Goal: Information Seeking & Learning: Learn about a topic

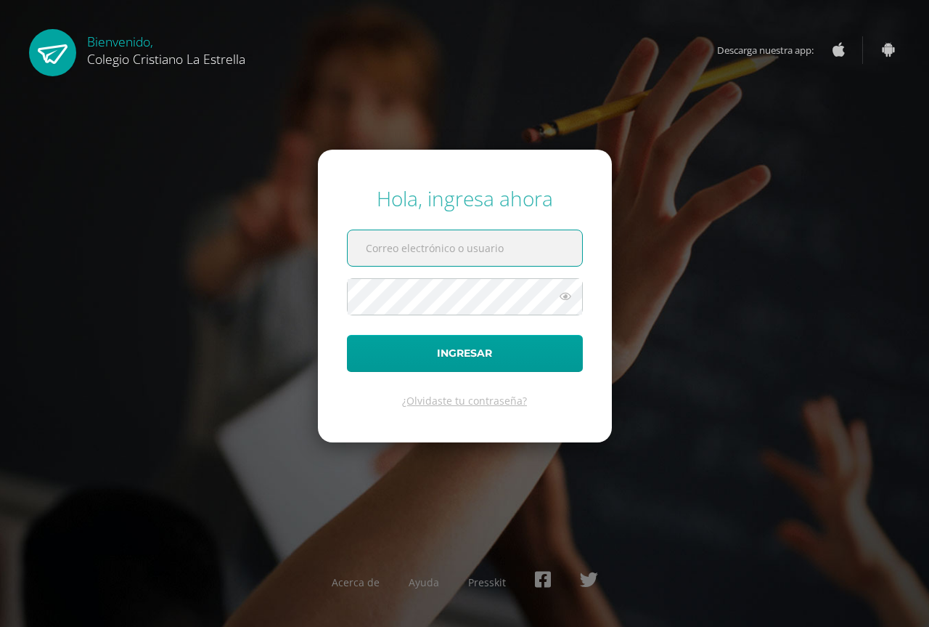
click at [434, 266] on input "text" at bounding box center [465, 248] width 235 height 36
click at [441, 259] on input "text" at bounding box center [465, 248] width 235 height 36
click at [438, 249] on input "text" at bounding box center [465, 248] width 235 height 36
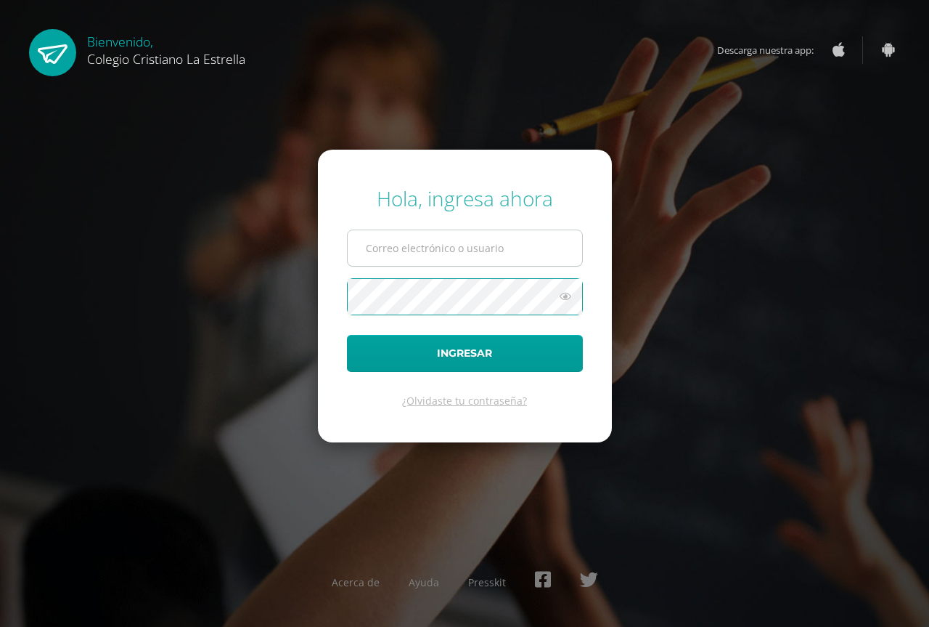
click at [453, 252] on input "text" at bounding box center [465, 248] width 235 height 36
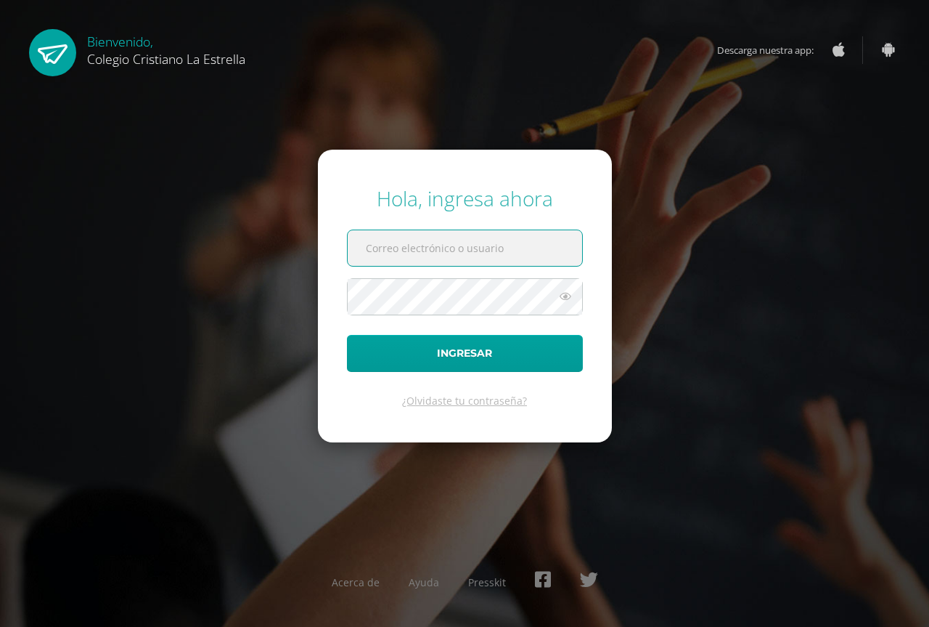
type input "2021348@laestrella.edu.gt"
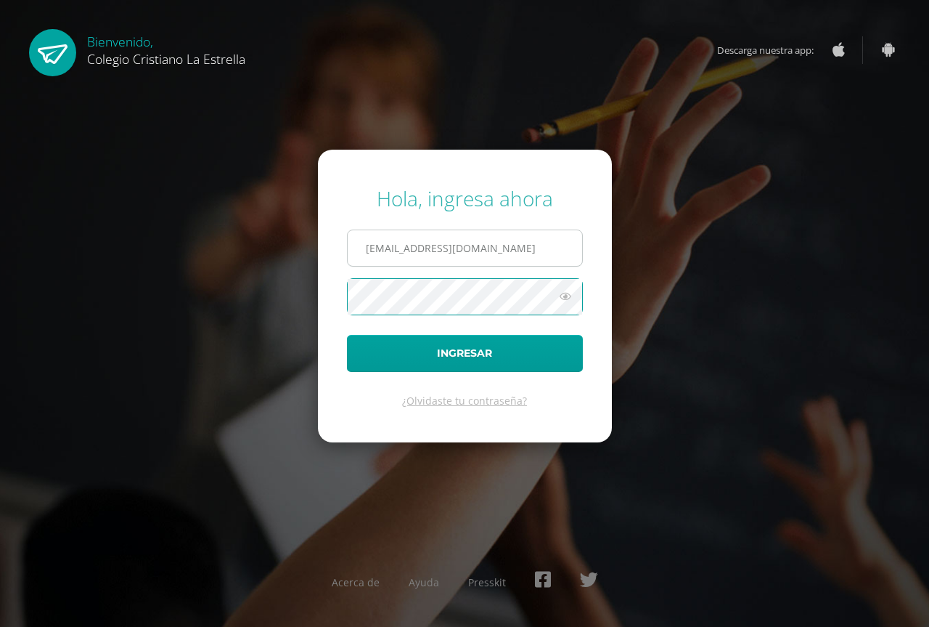
click at [347, 335] on button "Ingresar" at bounding box center [465, 353] width 236 height 37
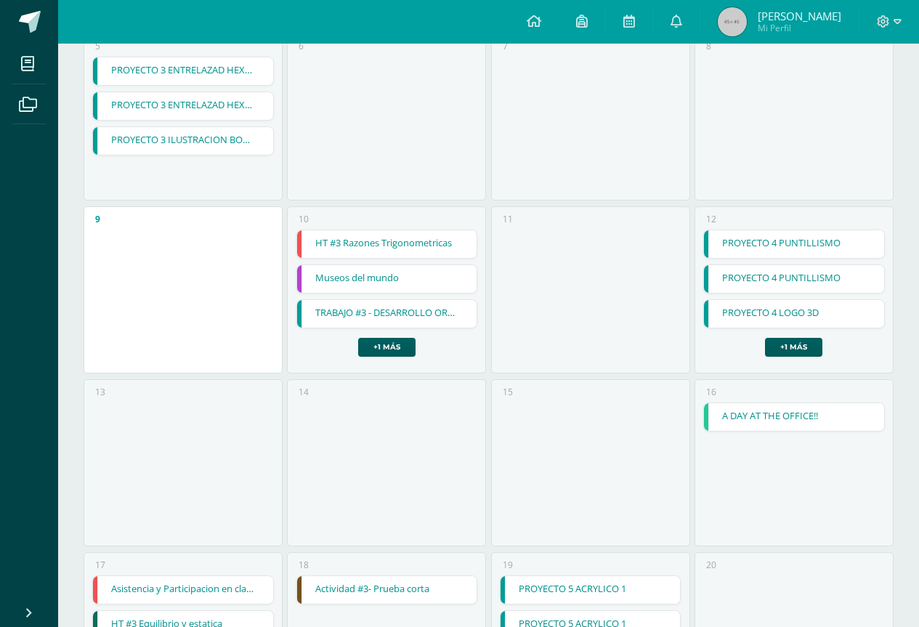
scroll to position [349, 0]
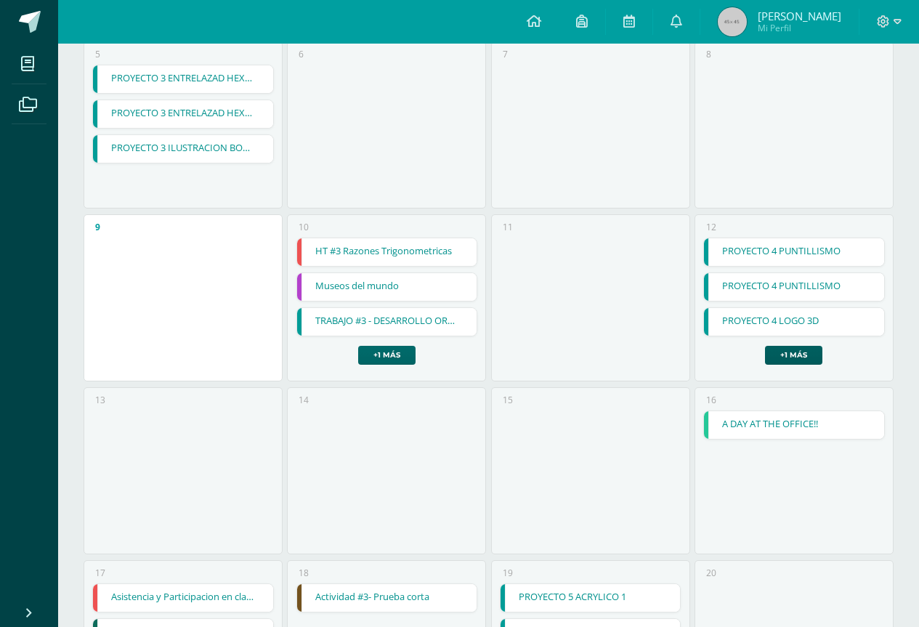
click at [394, 351] on link "+1 más" at bounding box center [386, 355] width 57 height 19
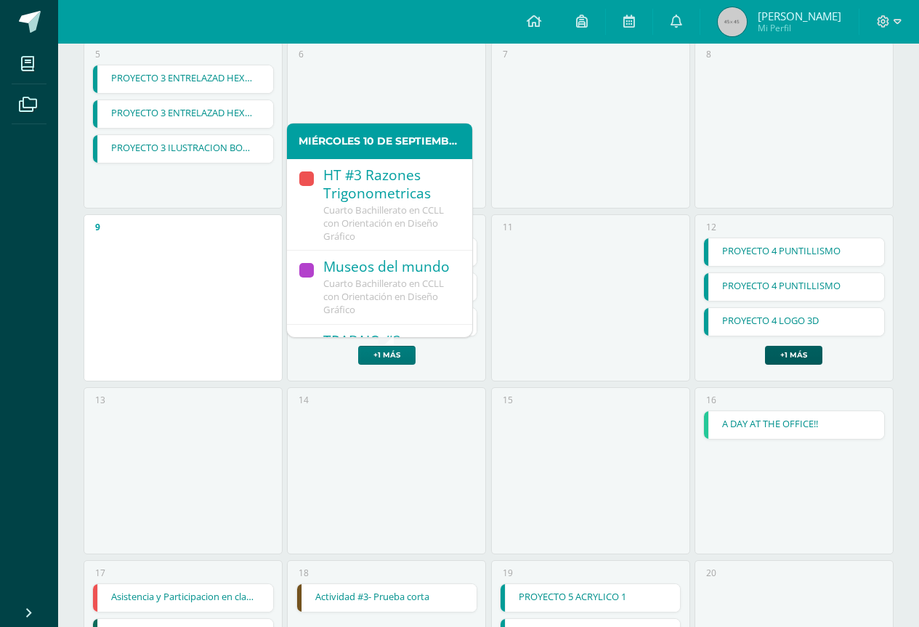
scroll to position [73, 0]
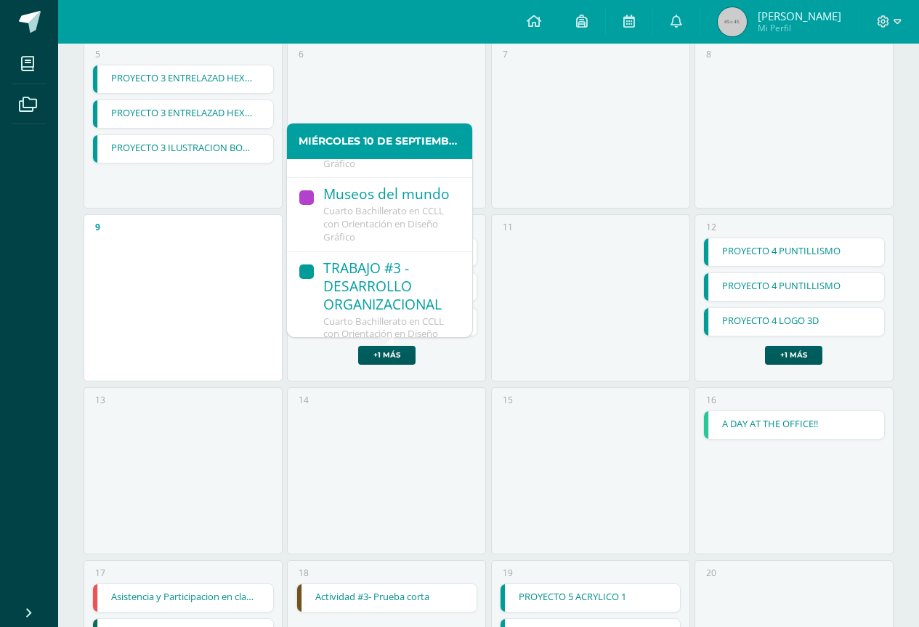
click at [381, 288] on div "TRABAJO #3 - DESARROLLO ORGANIZACIONAL" at bounding box center [390, 287] width 134 height 56
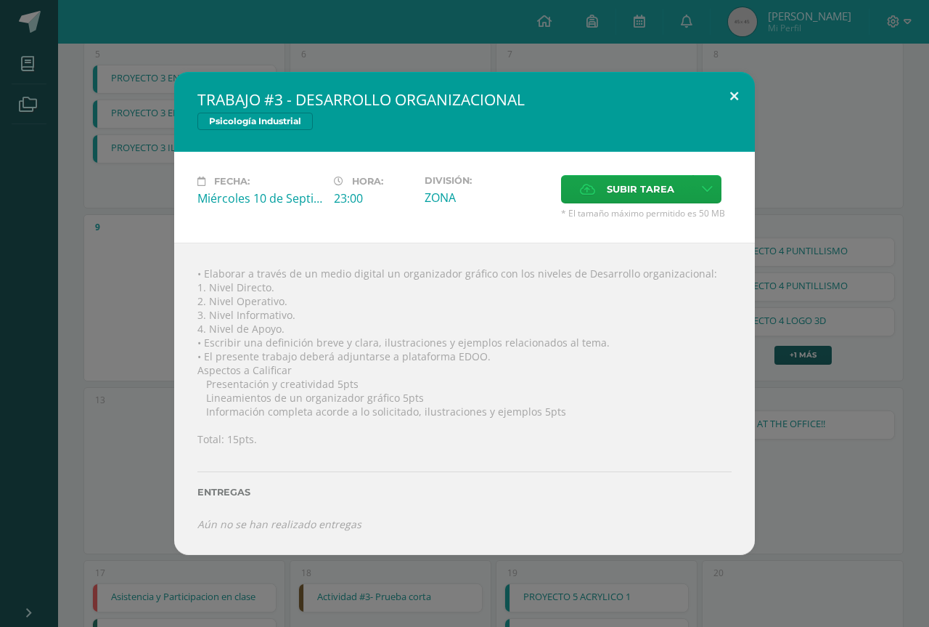
click at [731, 101] on button at bounding box center [734, 96] width 41 height 49
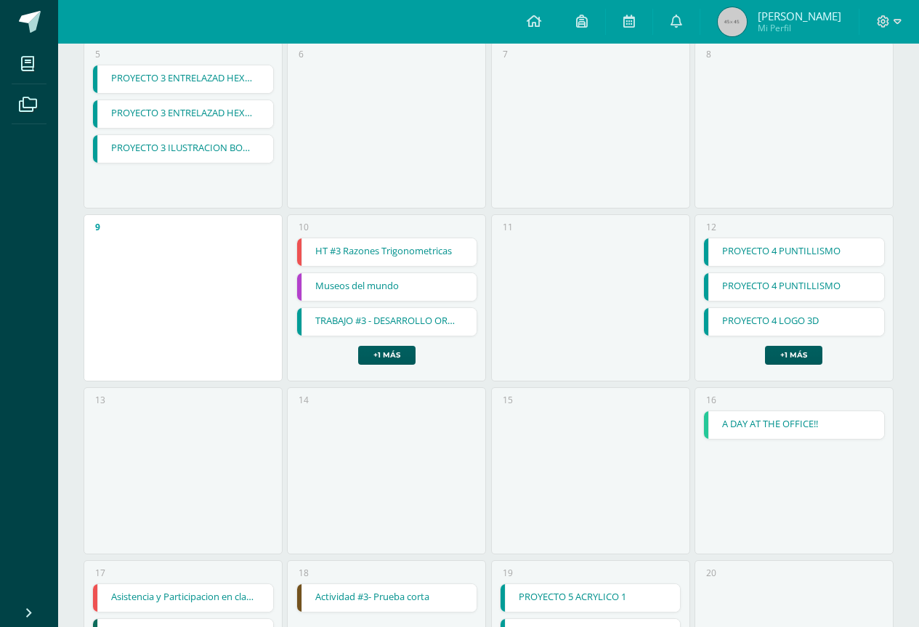
click at [853, 324] on link "PROYECTO 4 LOGO 3D" at bounding box center [794, 322] width 180 height 28
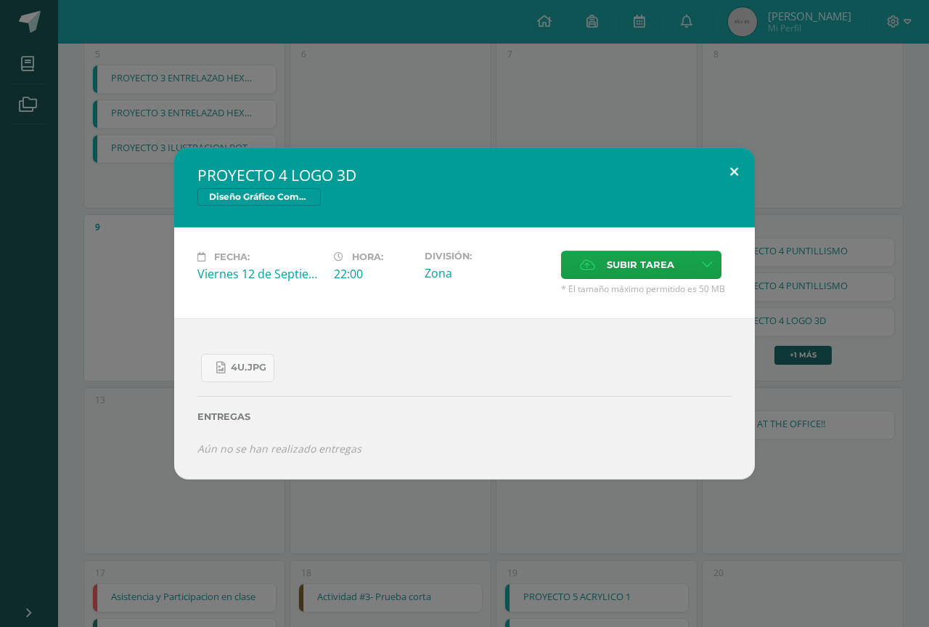
click at [745, 168] on button at bounding box center [734, 171] width 41 height 49
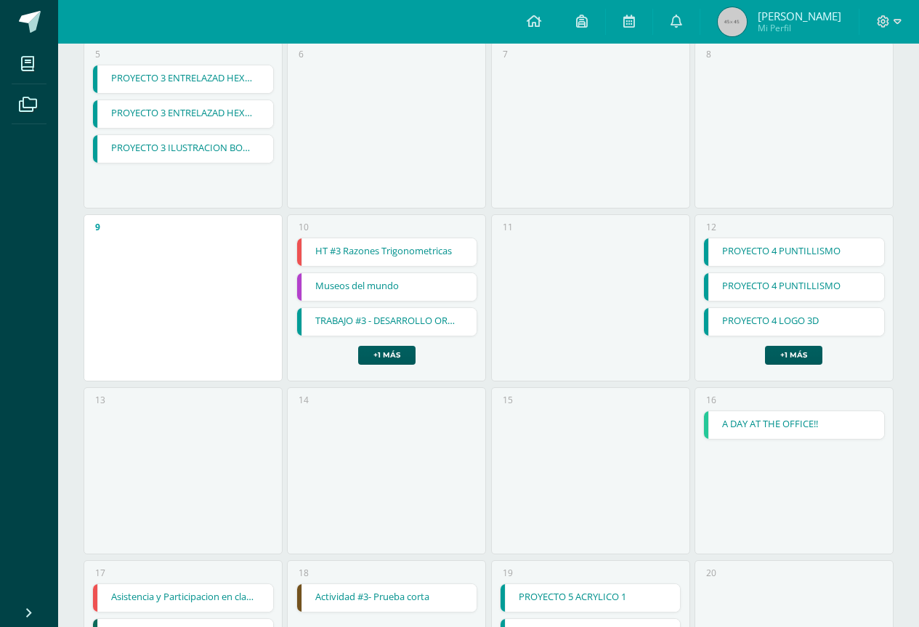
click at [362, 285] on link "Museos del mundo" at bounding box center [387, 287] width 180 height 28
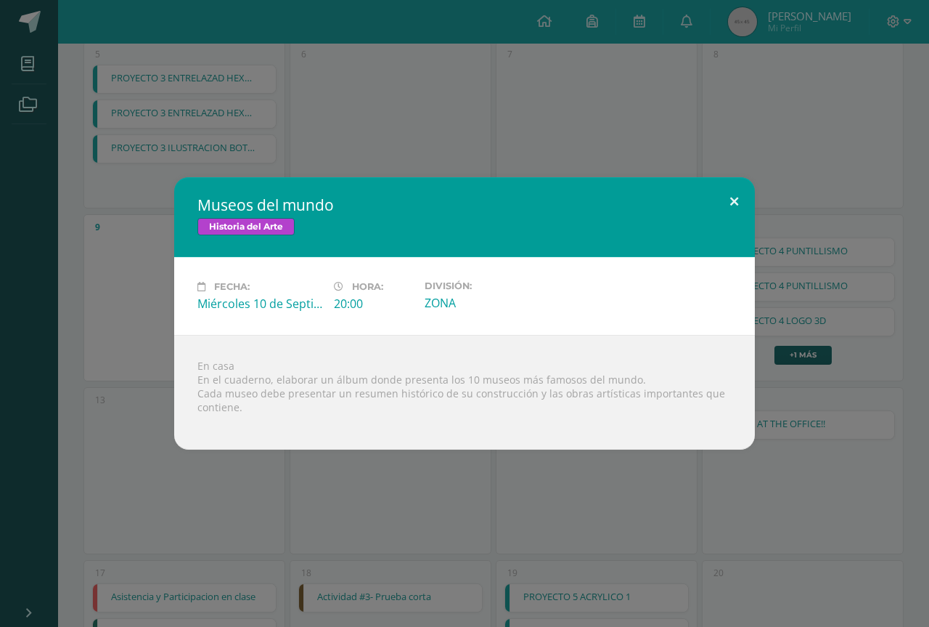
click at [752, 191] on button at bounding box center [734, 201] width 41 height 49
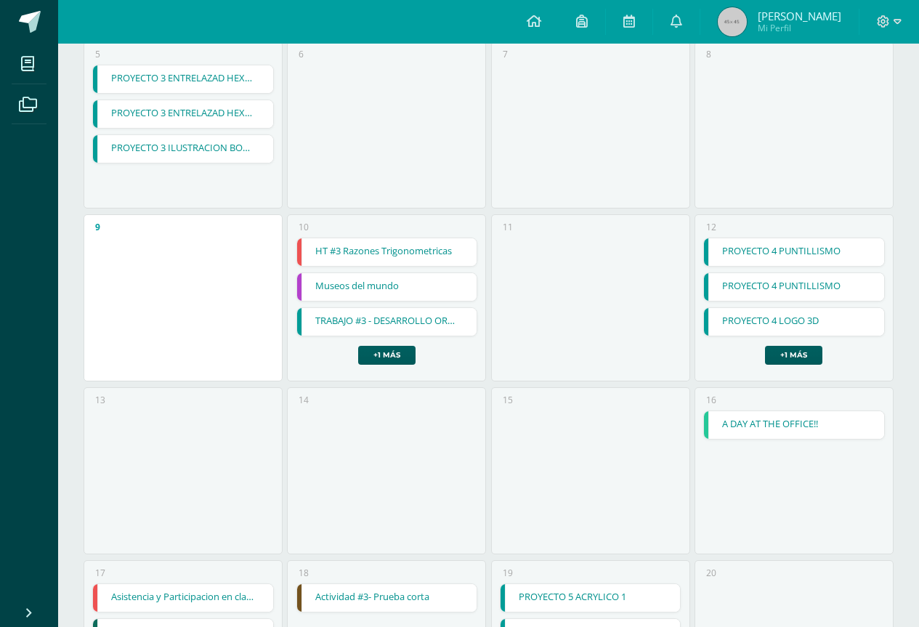
click at [427, 324] on link "TRABAJO #3 - DESARROLLO ORGANIZACIONAL" at bounding box center [387, 322] width 180 height 28
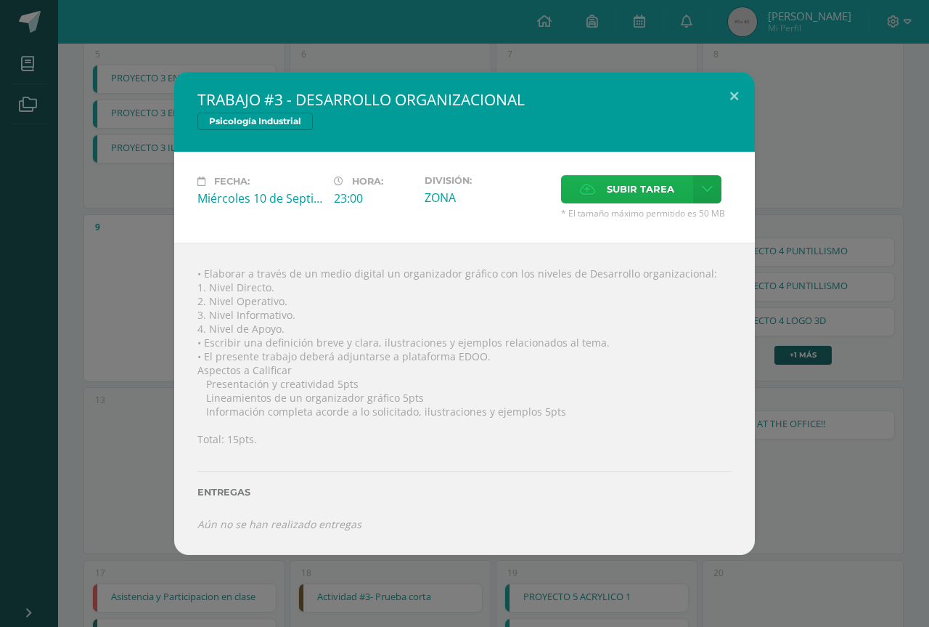
click at [601, 192] on label "Subir tarea" at bounding box center [627, 189] width 132 height 28
click at [0, 0] on input "Subir tarea" at bounding box center [0, 0] width 0 height 0
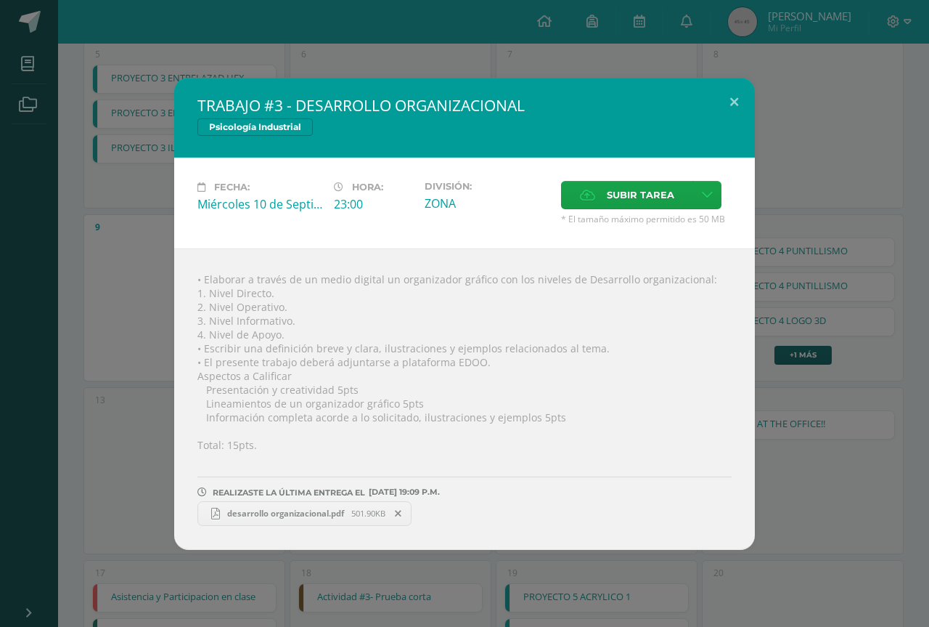
click at [277, 520] on link "desarrollo organizacional.pdf 501.90KB" at bounding box center [305, 513] width 214 height 25
click at [749, 107] on button at bounding box center [734, 102] width 41 height 49
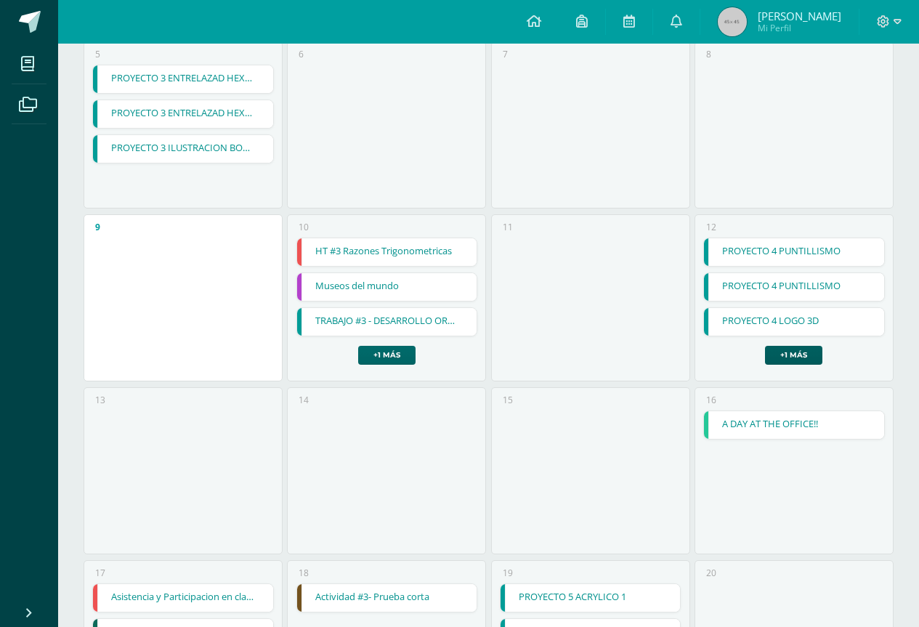
click at [383, 355] on link "+1 más" at bounding box center [386, 355] width 57 height 19
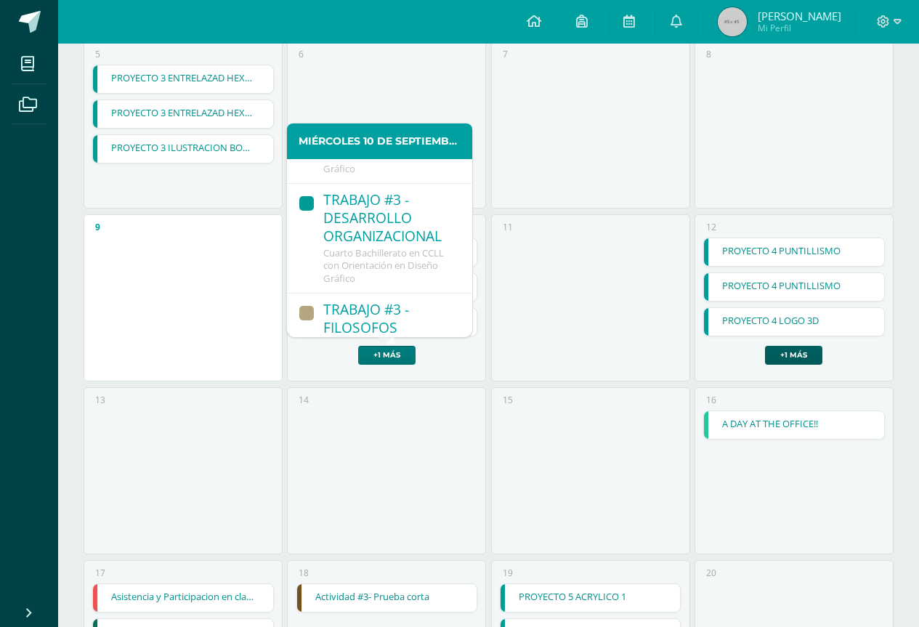
scroll to position [224, 0]
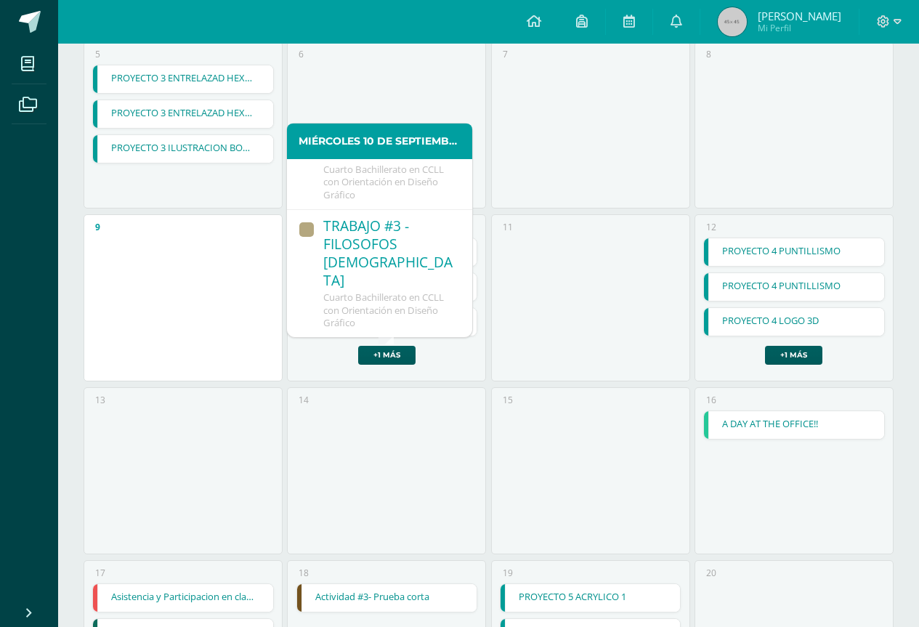
click at [401, 282] on div "TRABAJO #3 - FILOSOFOS GUATEMALTECOS" at bounding box center [390, 254] width 134 height 74
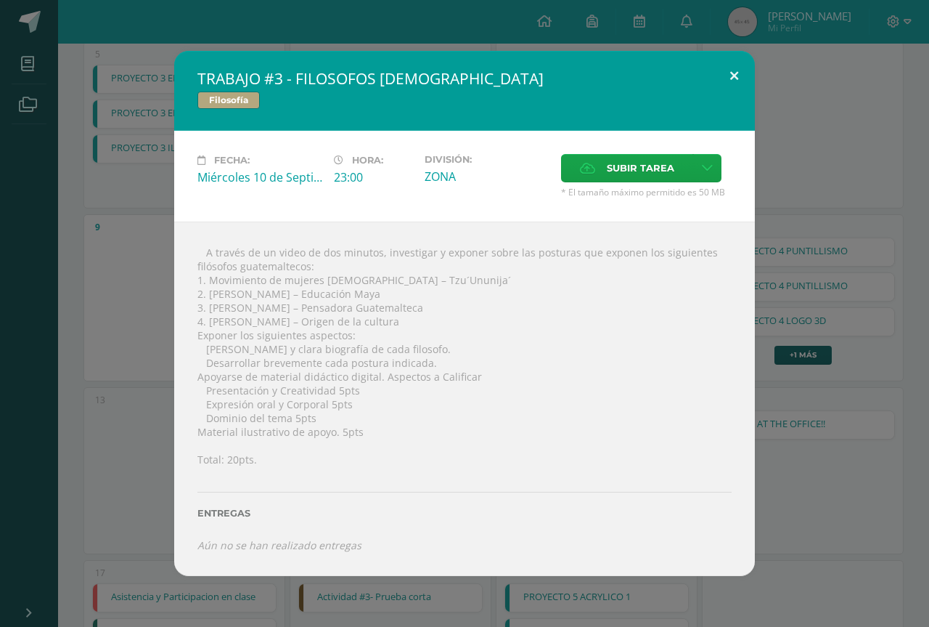
click at [731, 89] on button at bounding box center [734, 75] width 41 height 49
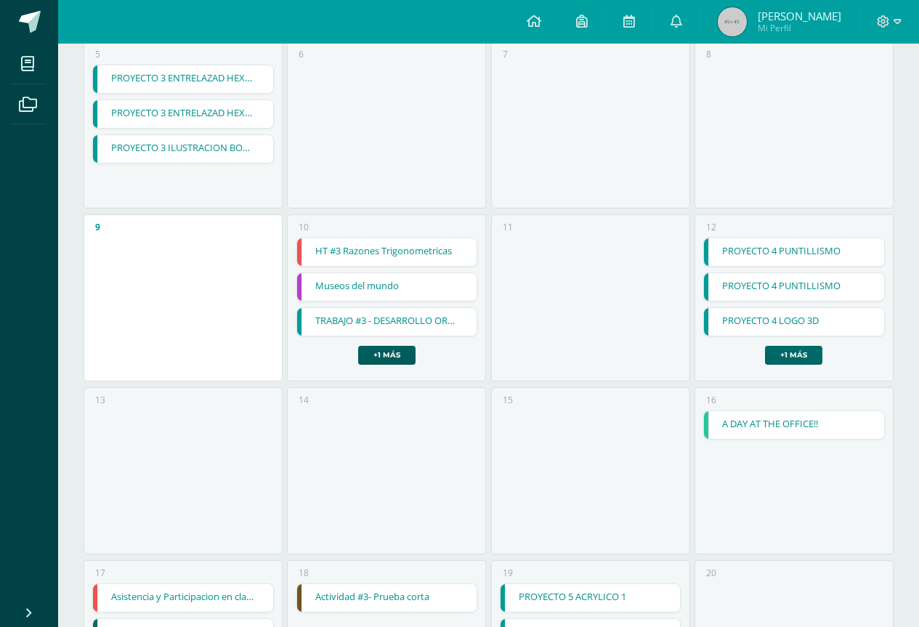
click at [769, 353] on link "+1 más" at bounding box center [793, 355] width 57 height 19
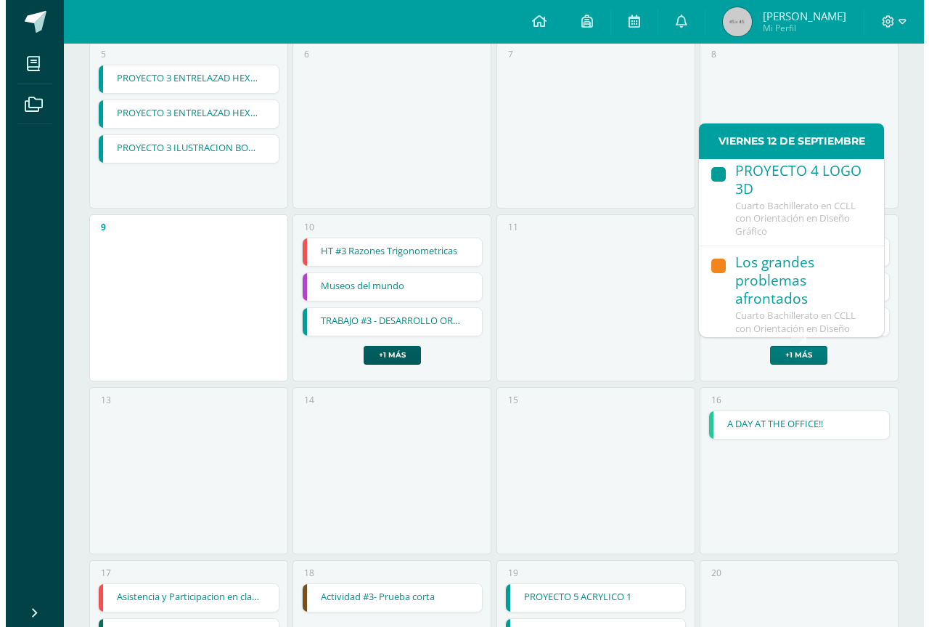
scroll to position [206, 0]
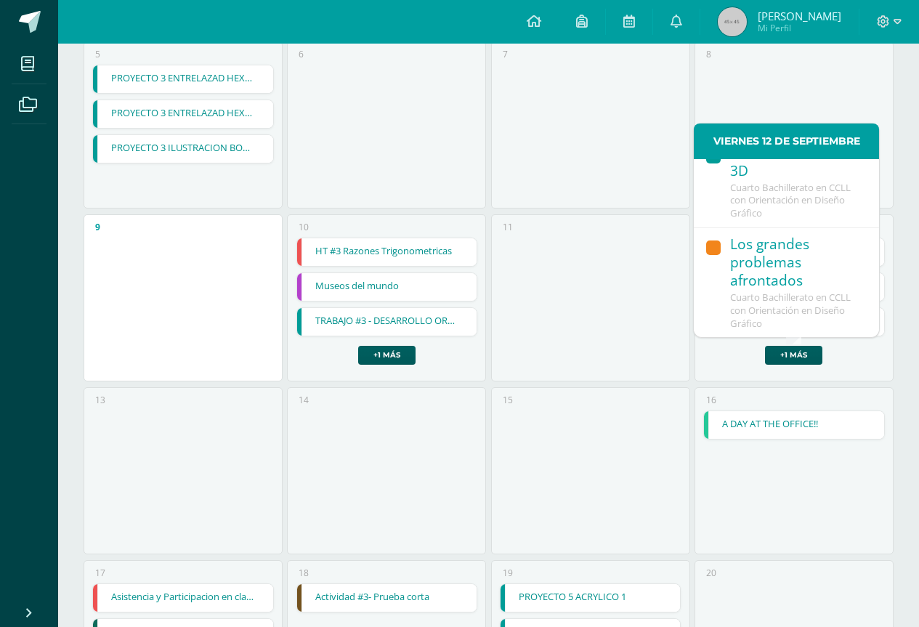
click at [792, 208] on span "Cuarto Bachillerato en CCLL con Orientación en Diseño Gráfico" at bounding box center [790, 200] width 121 height 39
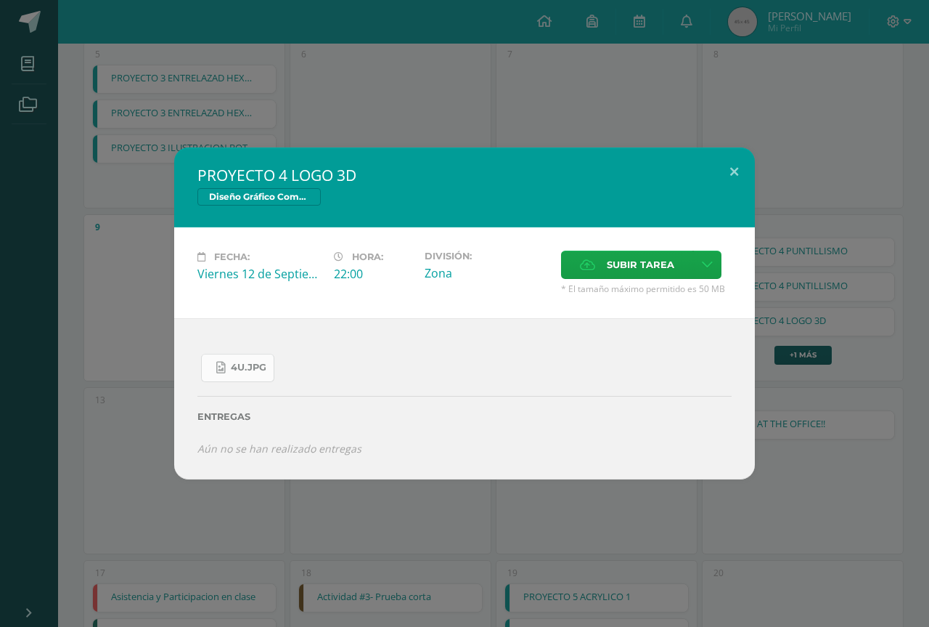
click at [259, 366] on span "4U.jpg" at bounding box center [249, 368] width 36 height 12
click at [741, 168] on button at bounding box center [734, 171] width 41 height 49
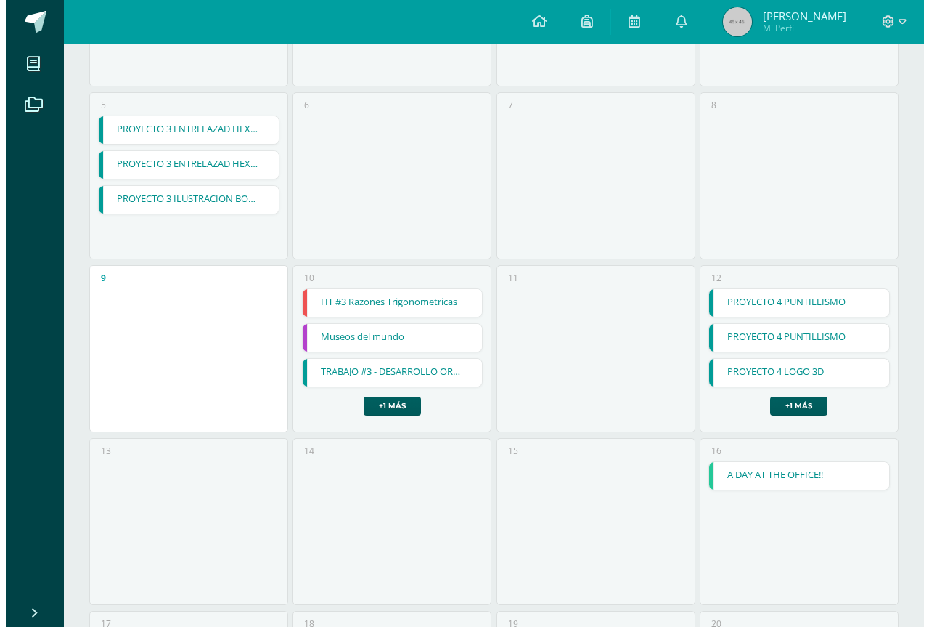
scroll to position [276, 0]
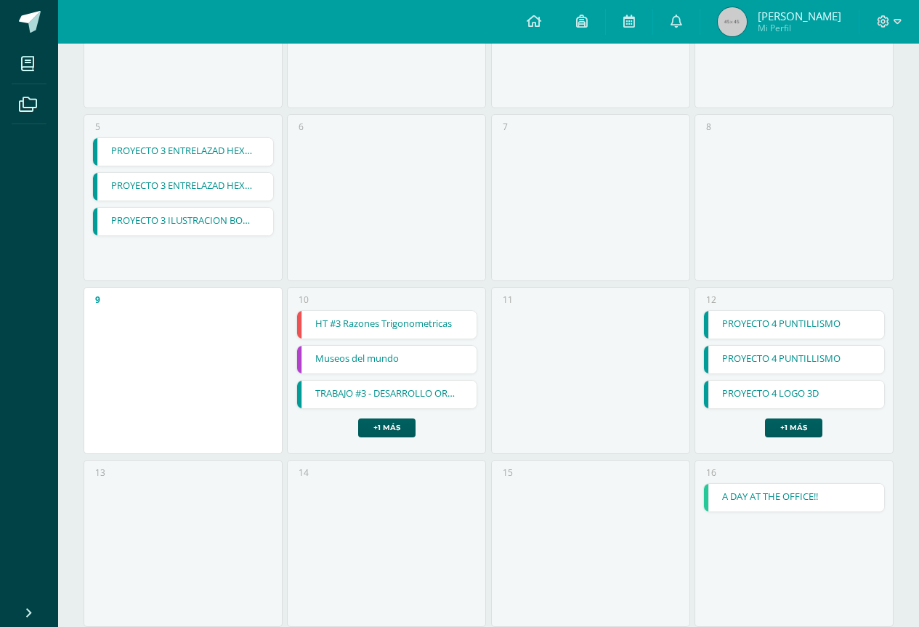
click at [226, 226] on link "PROYECTO 3 ILUSTRACION BOTELLA" at bounding box center [183, 222] width 180 height 28
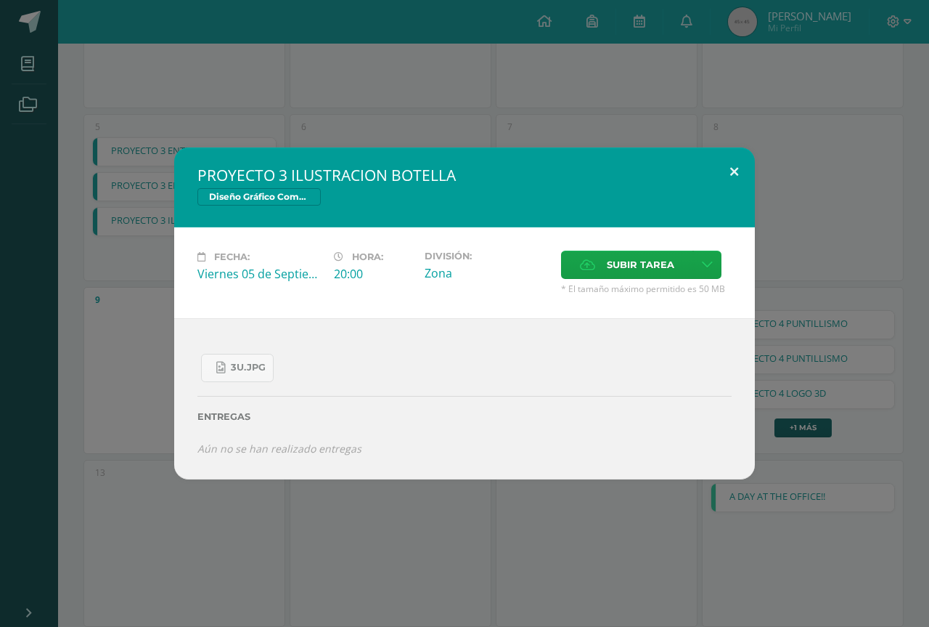
click at [717, 171] on button at bounding box center [734, 171] width 41 height 49
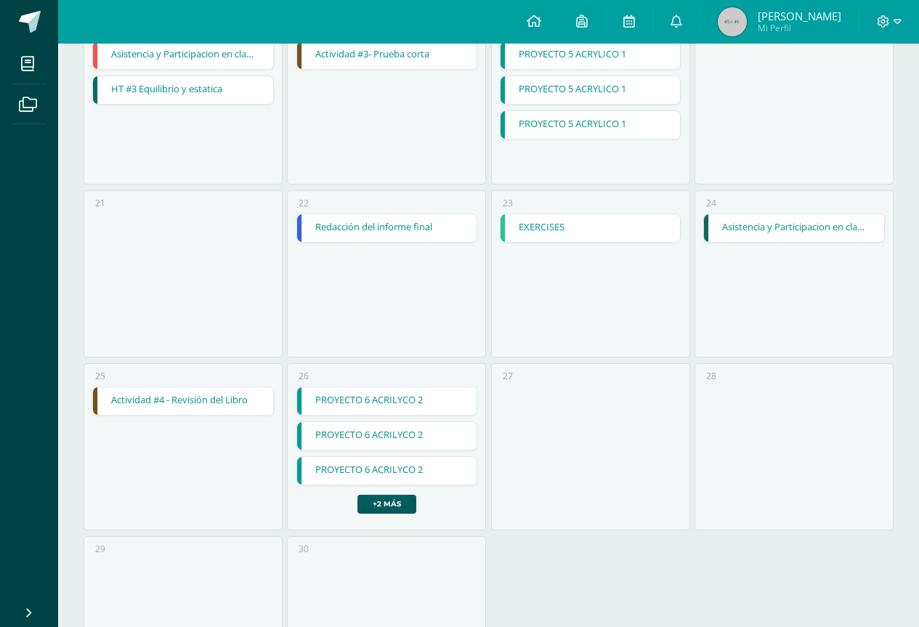
scroll to position [1002, 0]
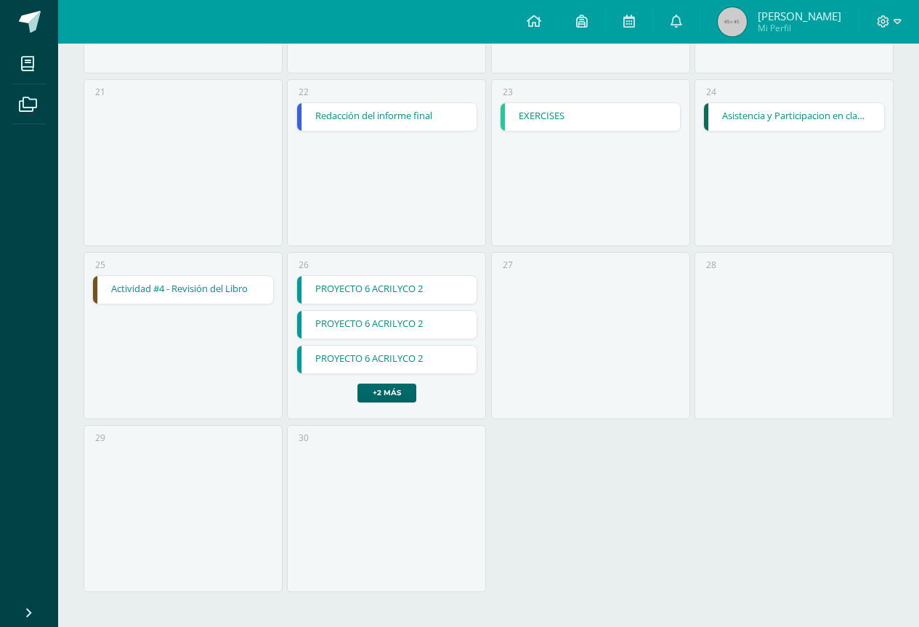
click at [389, 388] on link "+2 más" at bounding box center [386, 392] width 59 height 19
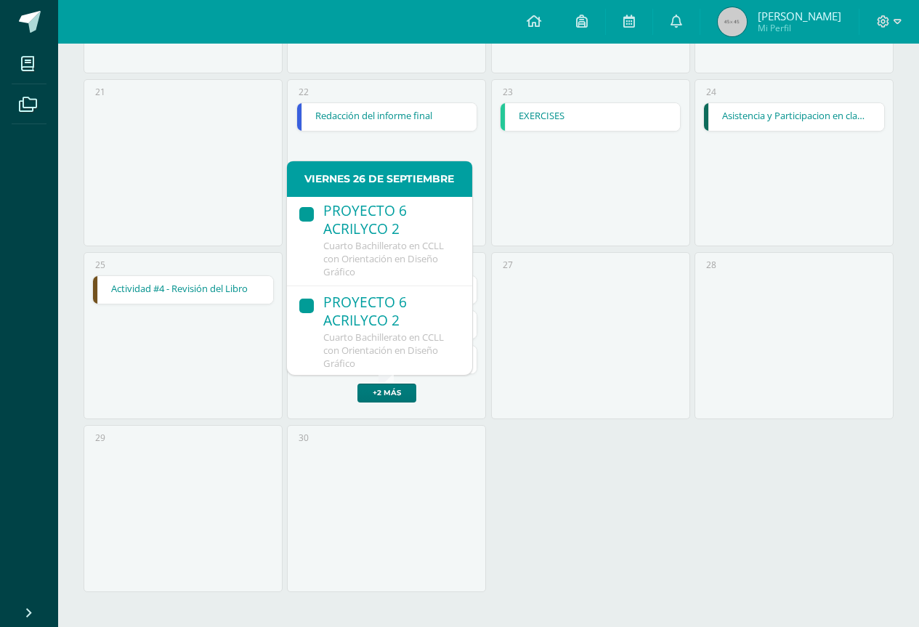
scroll to position [0, 0]
click at [670, 304] on div "27" at bounding box center [590, 335] width 199 height 167
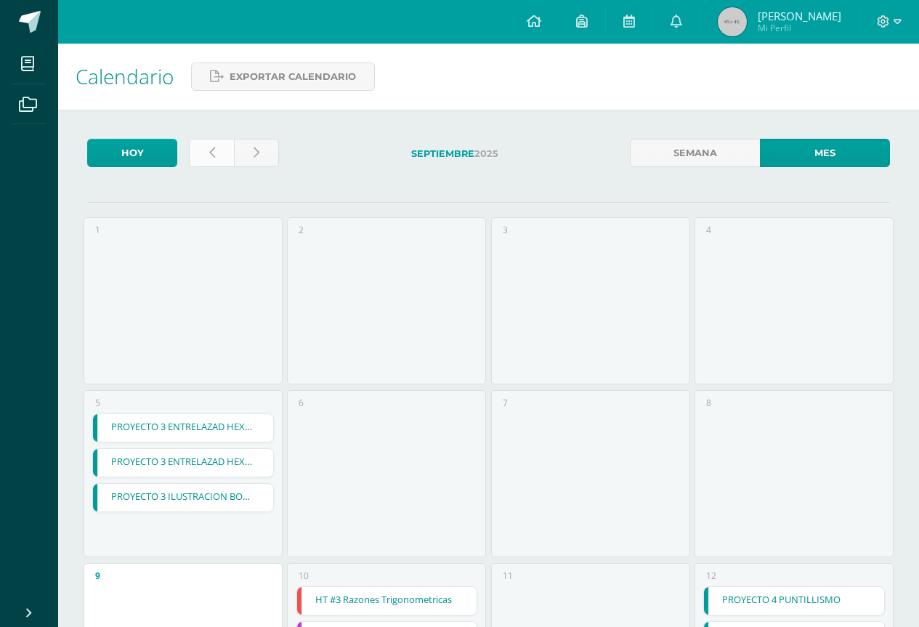
click at [208, 154] on link at bounding box center [211, 153] width 45 height 28
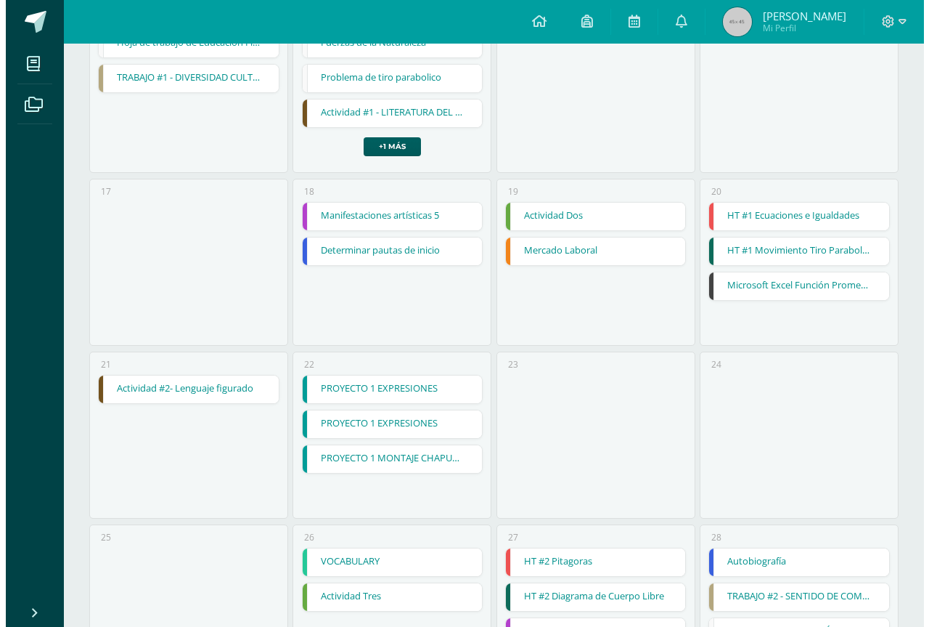
scroll to position [726, 0]
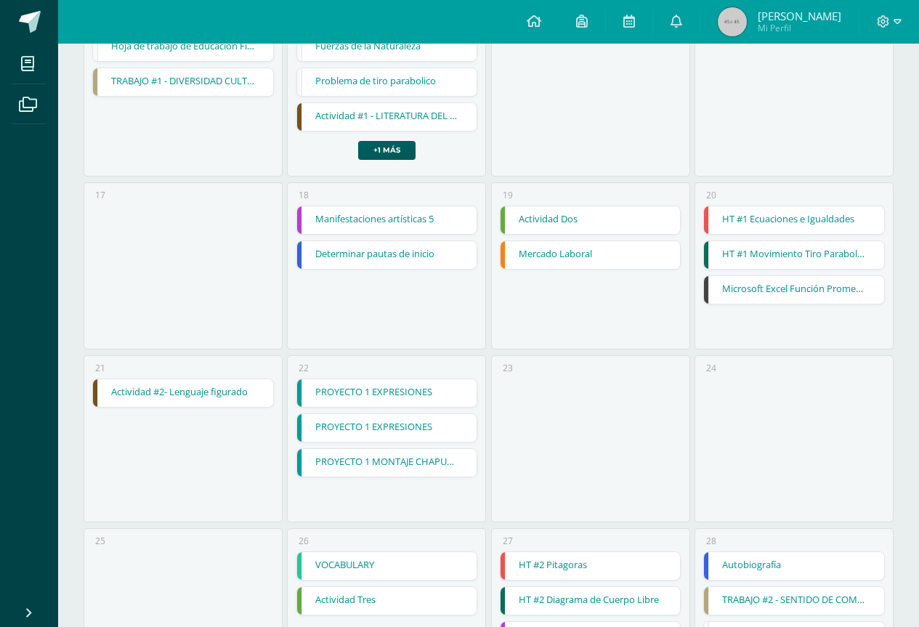
click at [389, 468] on link "PROYECTO 1 MONTAJE CHAPULIN" at bounding box center [387, 463] width 180 height 28
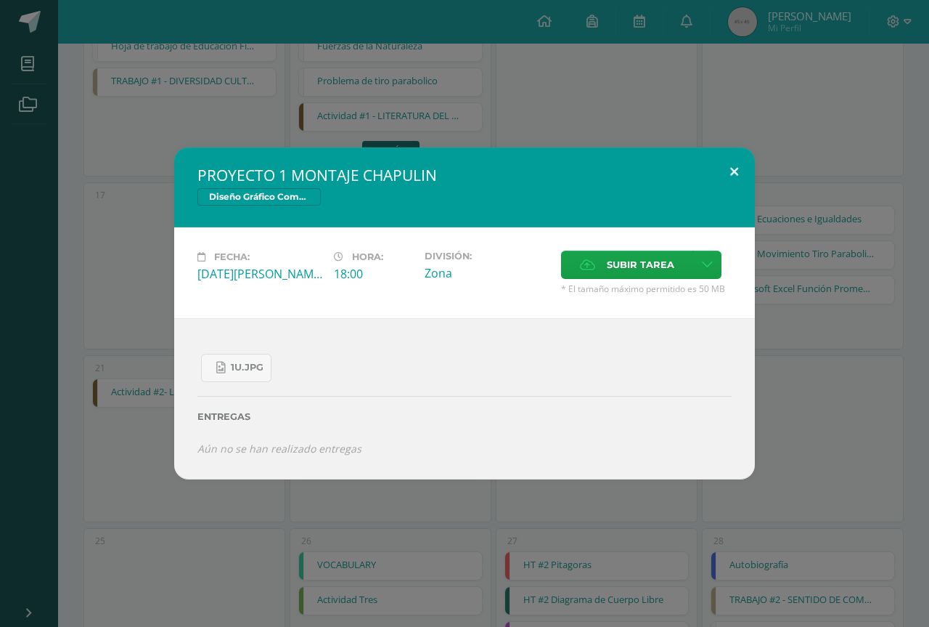
click at [747, 175] on button at bounding box center [734, 171] width 41 height 49
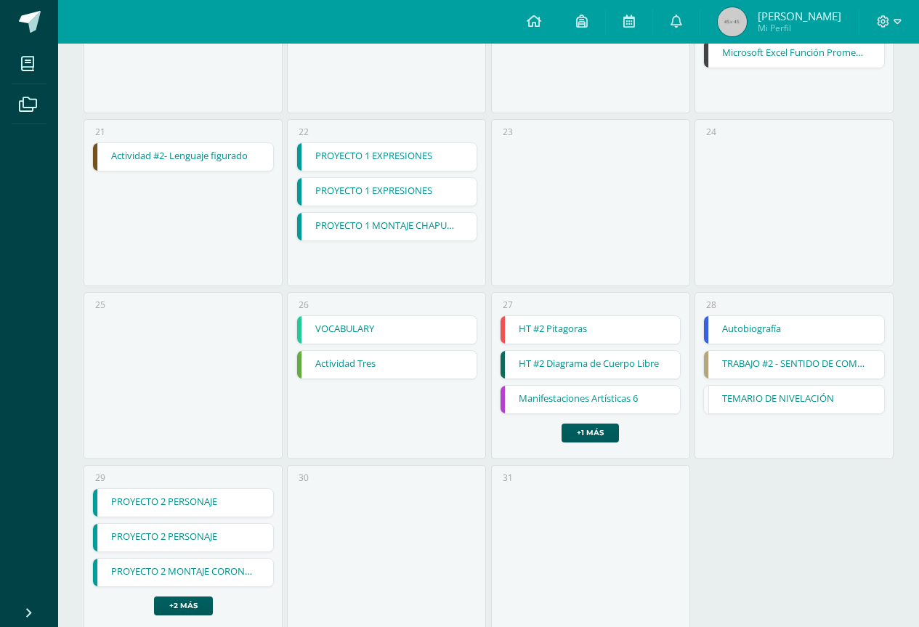
scroll to position [1002, 0]
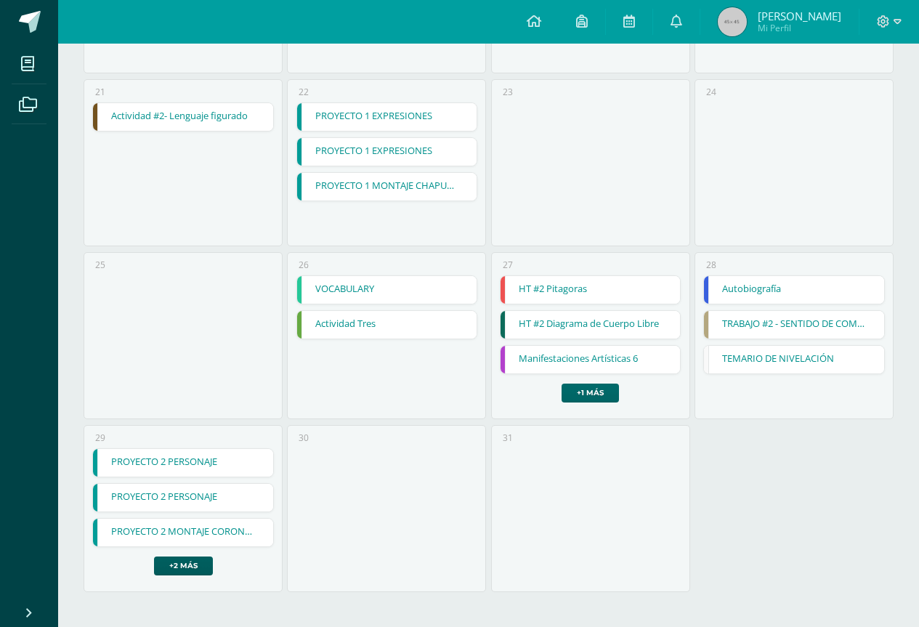
click at [601, 391] on link "+1 más" at bounding box center [589, 392] width 57 height 19
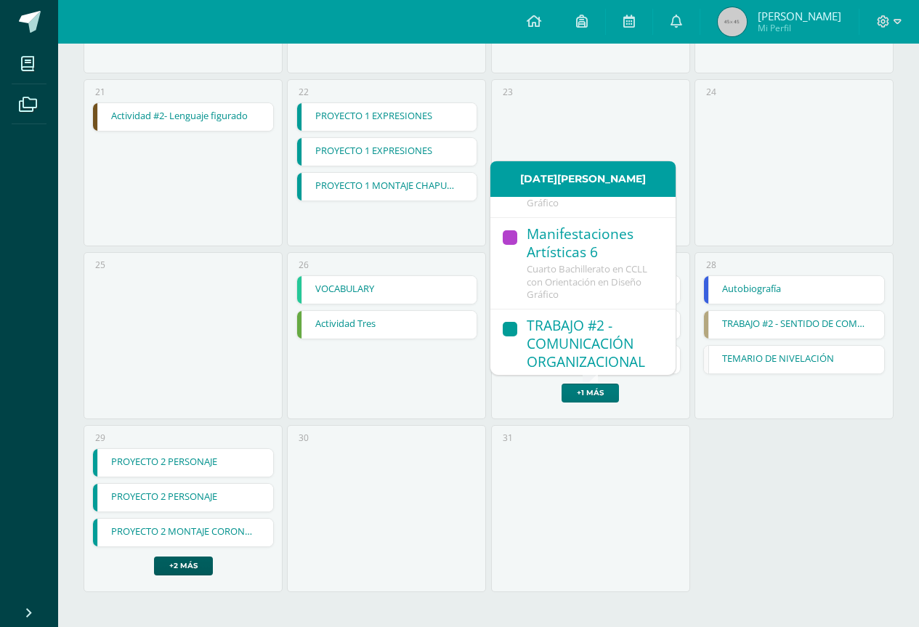
scroll to position [188, 0]
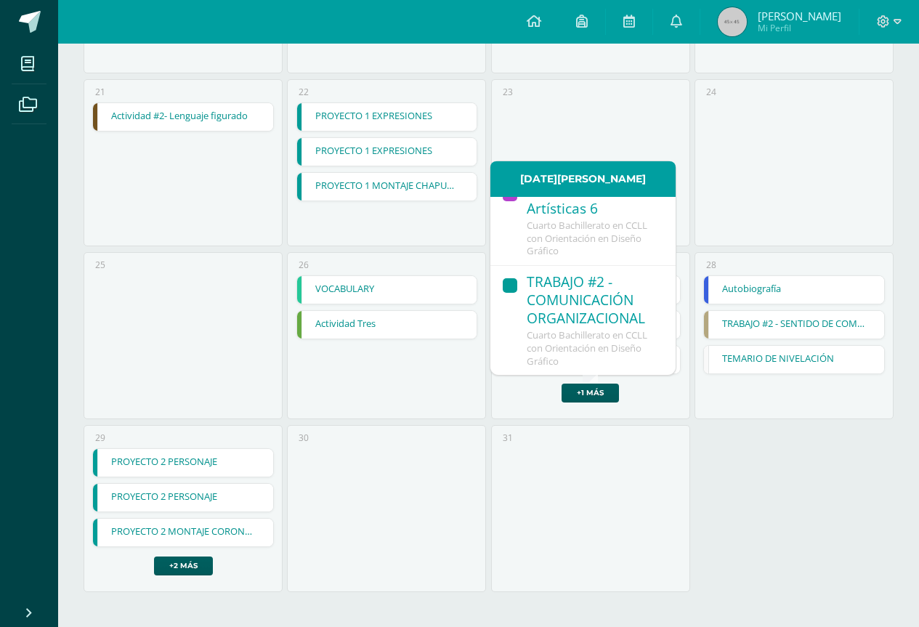
click at [693, 418] on div "28 Autobiografía Autobiografía Gestión de Proyectos Cargando contenido TRABAJO …" at bounding box center [793, 338] width 203 height 173
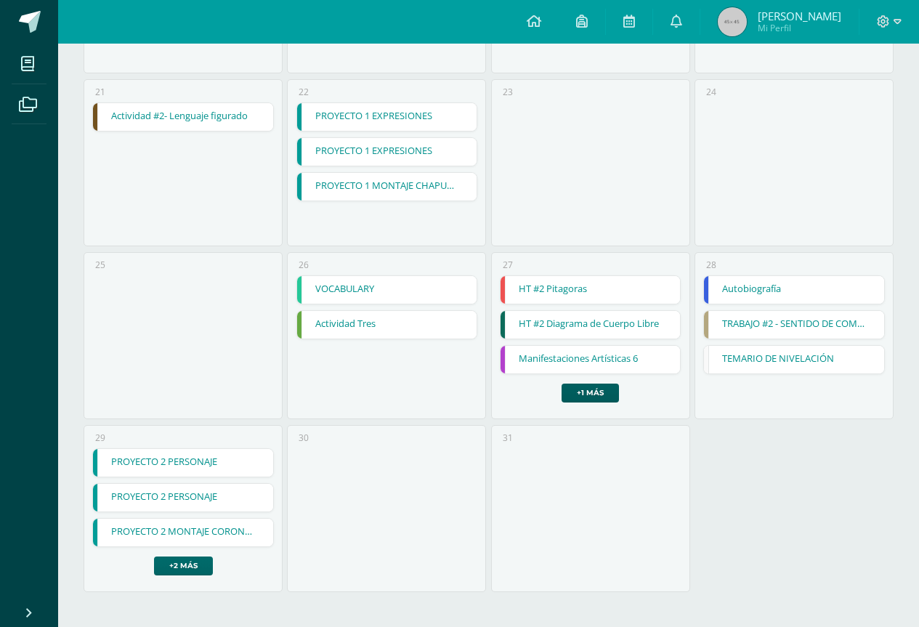
click at [185, 571] on link "+2 más" at bounding box center [183, 565] width 59 height 19
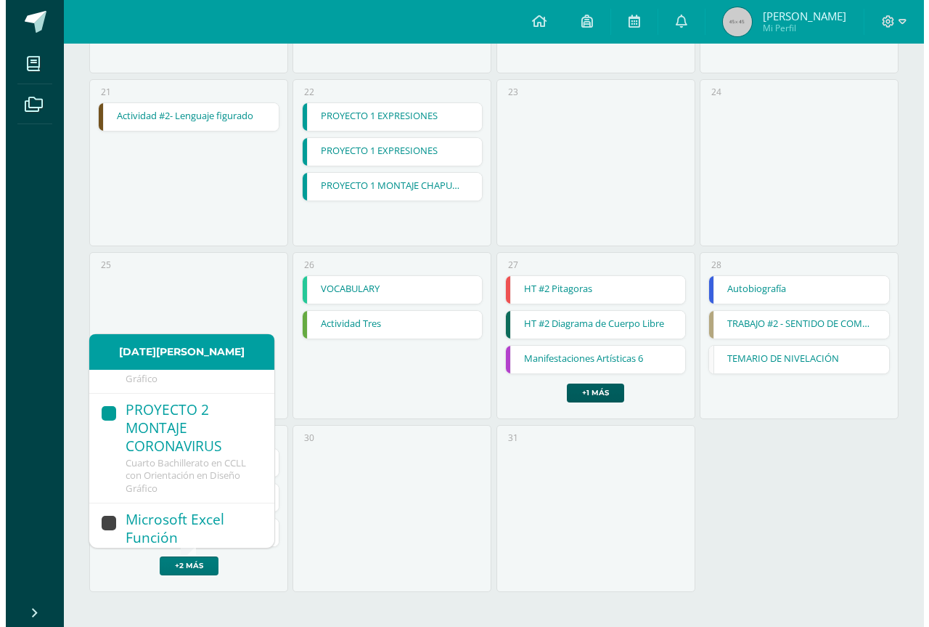
scroll to position [153, 0]
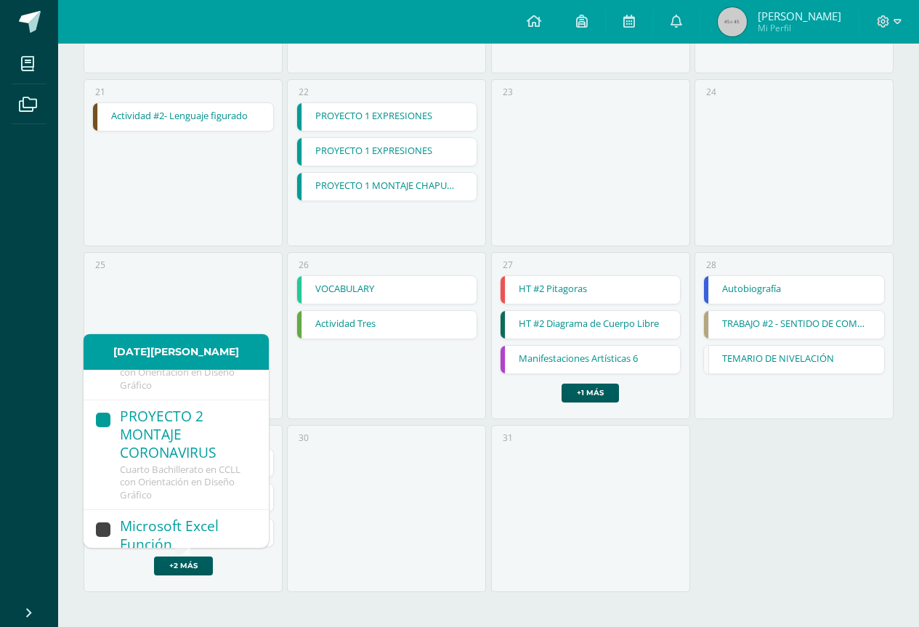
click at [213, 450] on div "PROYECTO 2 MONTAJE CORONAVIRUS" at bounding box center [187, 435] width 134 height 56
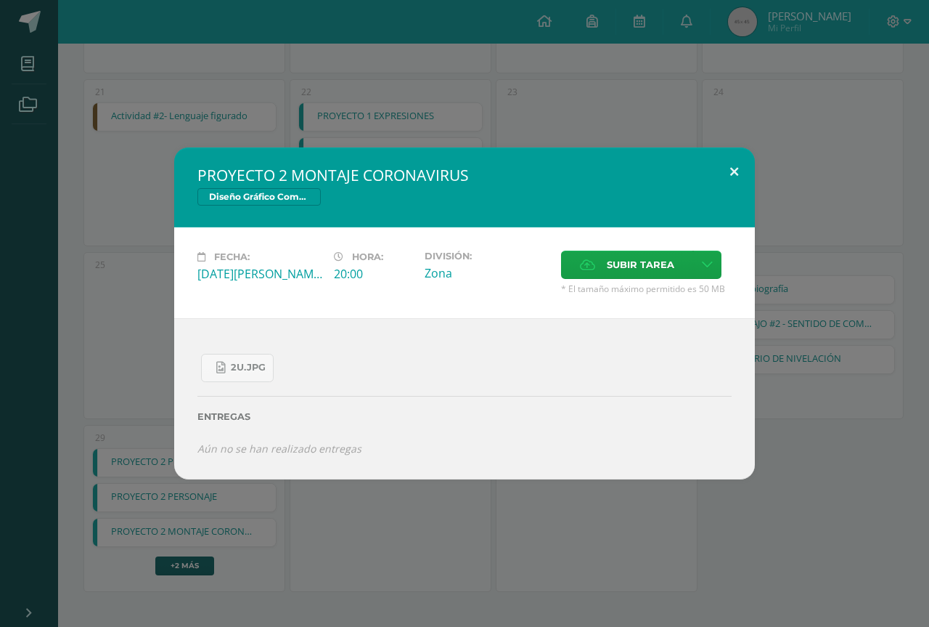
click at [730, 186] on button at bounding box center [734, 171] width 41 height 49
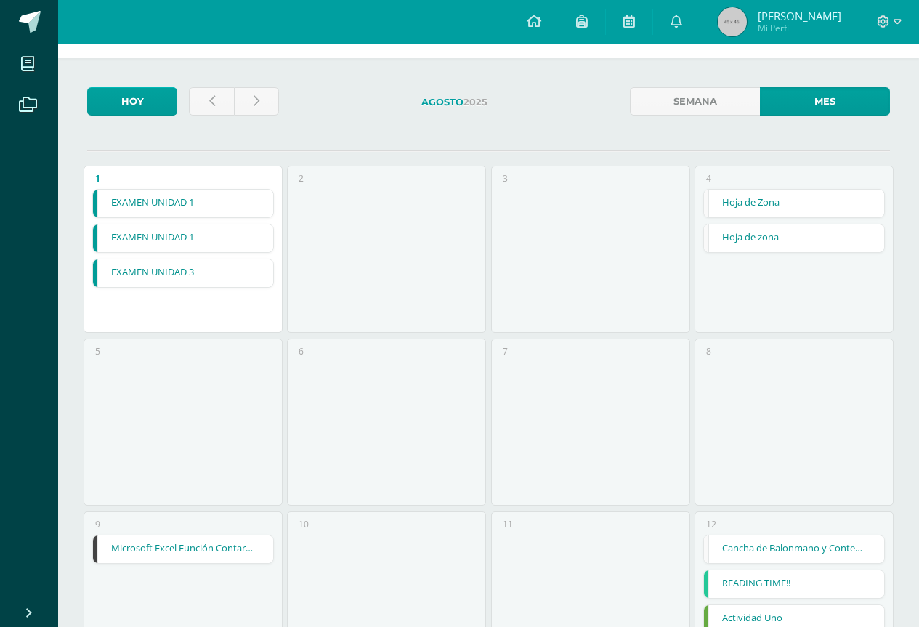
scroll to position [0, 0]
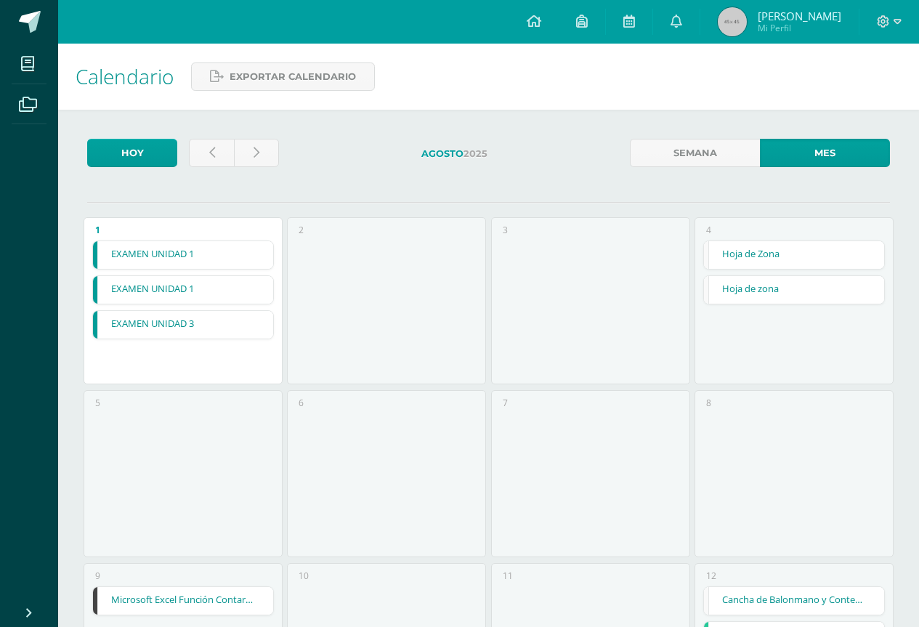
click at [265, 150] on link at bounding box center [256, 153] width 45 height 28
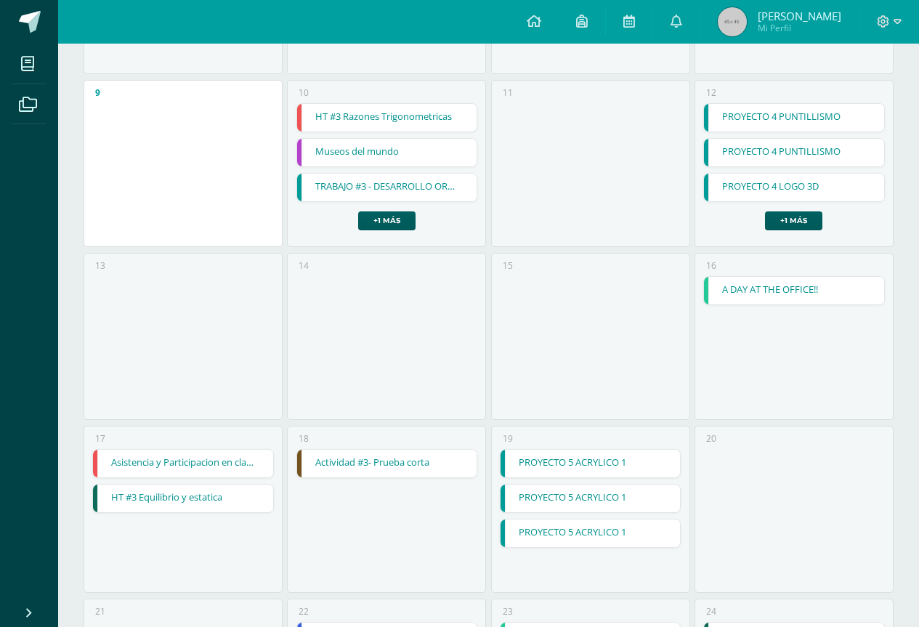
scroll to position [421, 0]
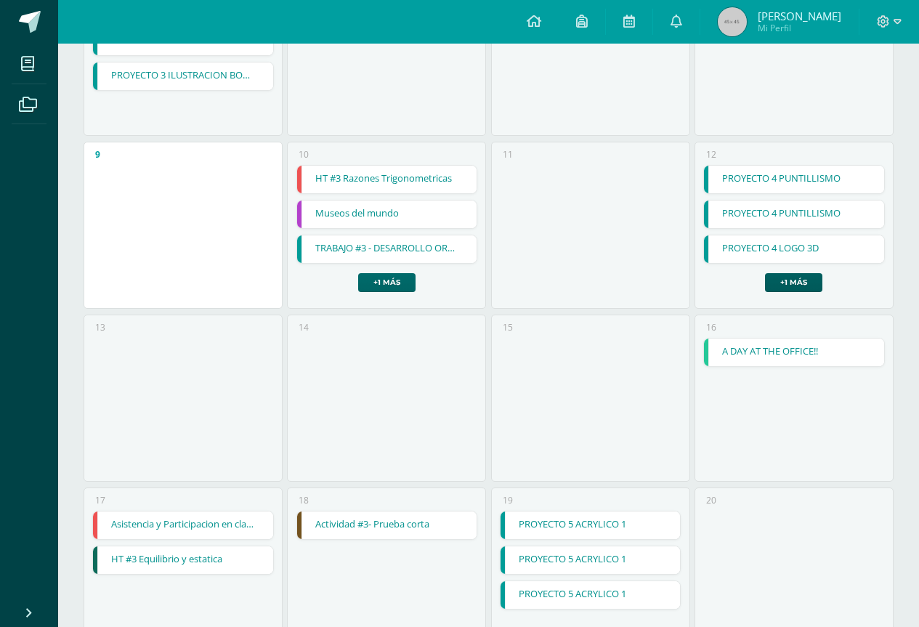
click at [401, 288] on link "+1 más" at bounding box center [386, 282] width 57 height 19
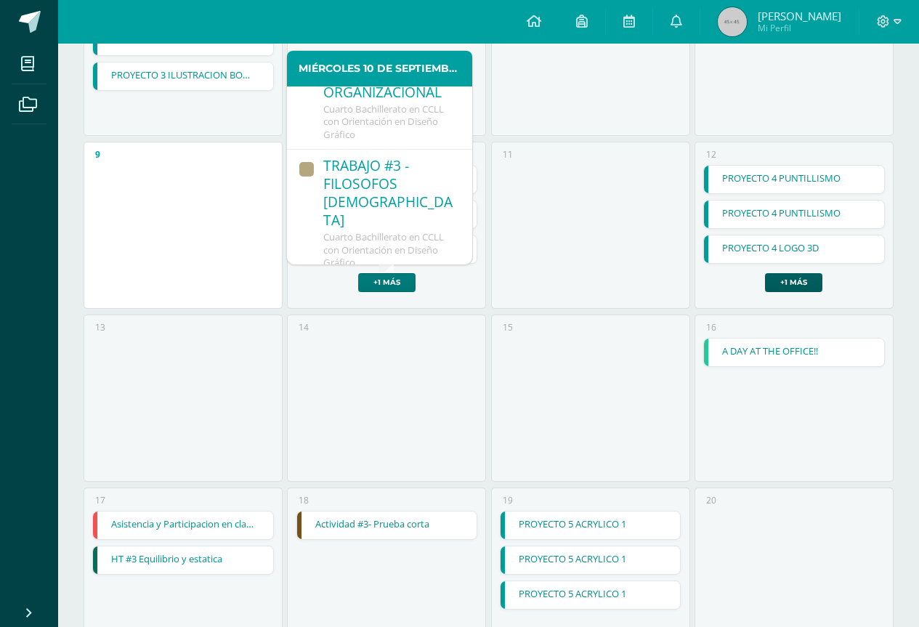
scroll to position [224, 0]
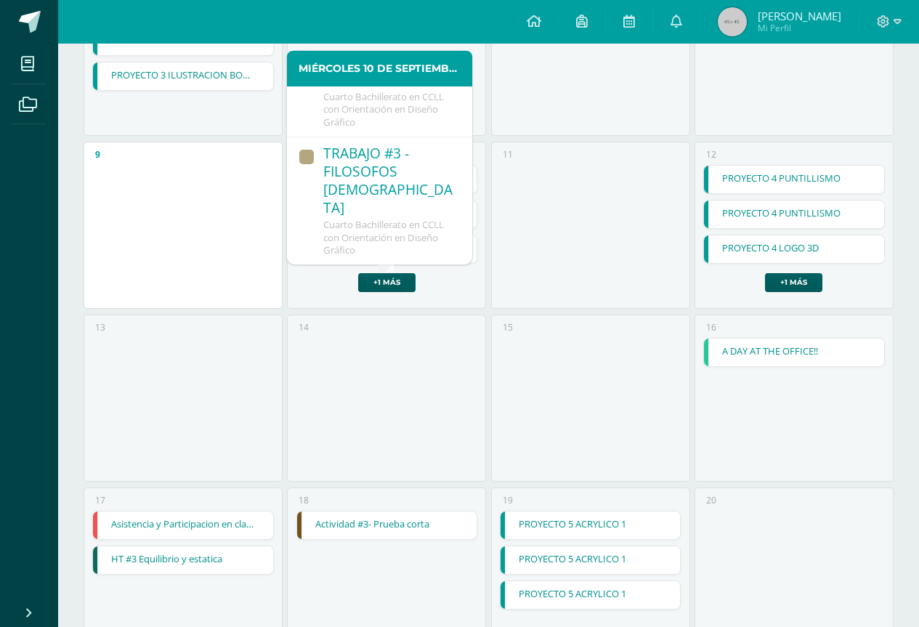
click at [394, 215] on div "TRABAJO #3 - FILOSOFOS [DEMOGRAPHIC_DATA]" at bounding box center [390, 182] width 134 height 74
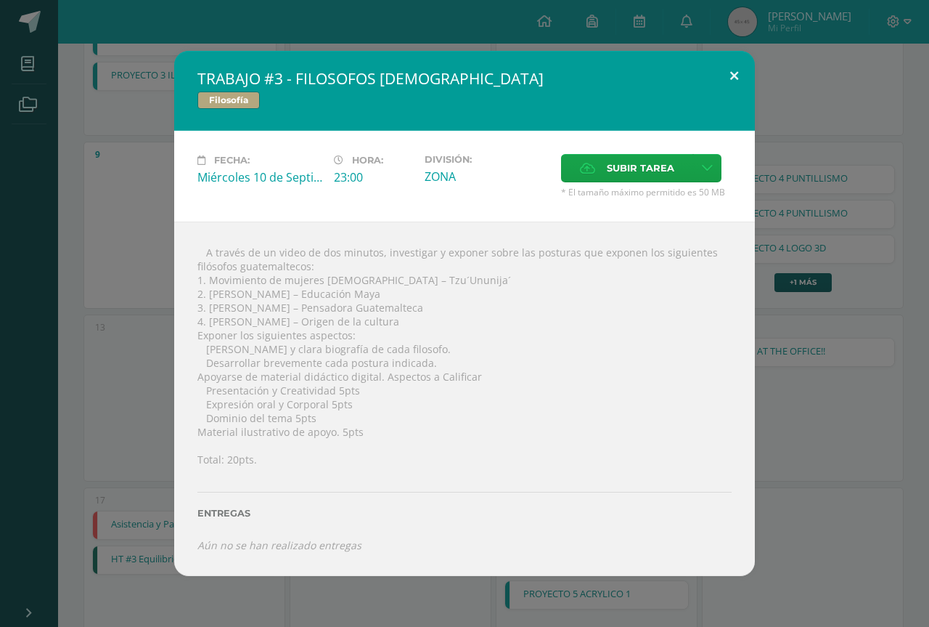
click at [733, 68] on button at bounding box center [734, 75] width 41 height 49
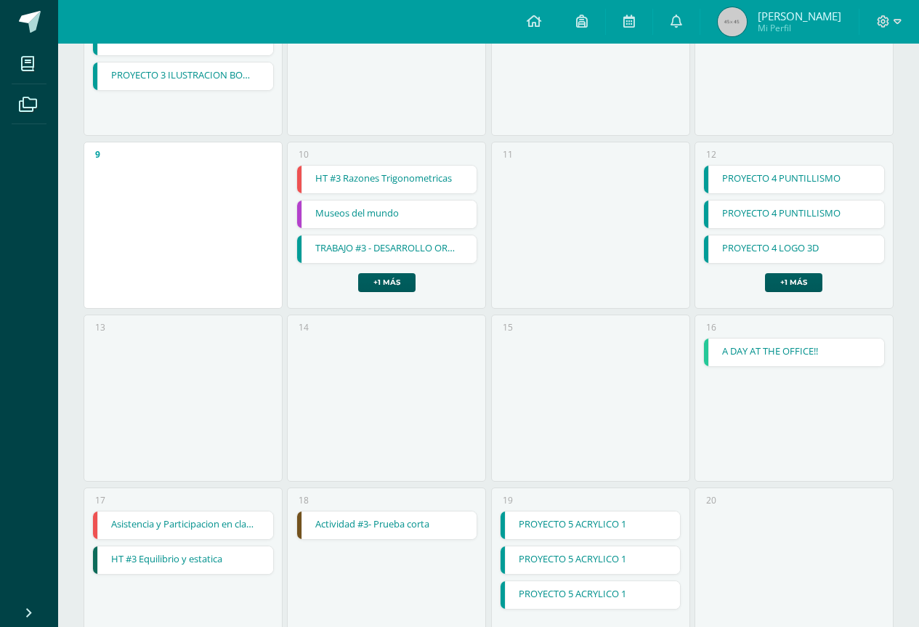
click at [389, 213] on link "Museos del mundo" at bounding box center [387, 214] width 180 height 28
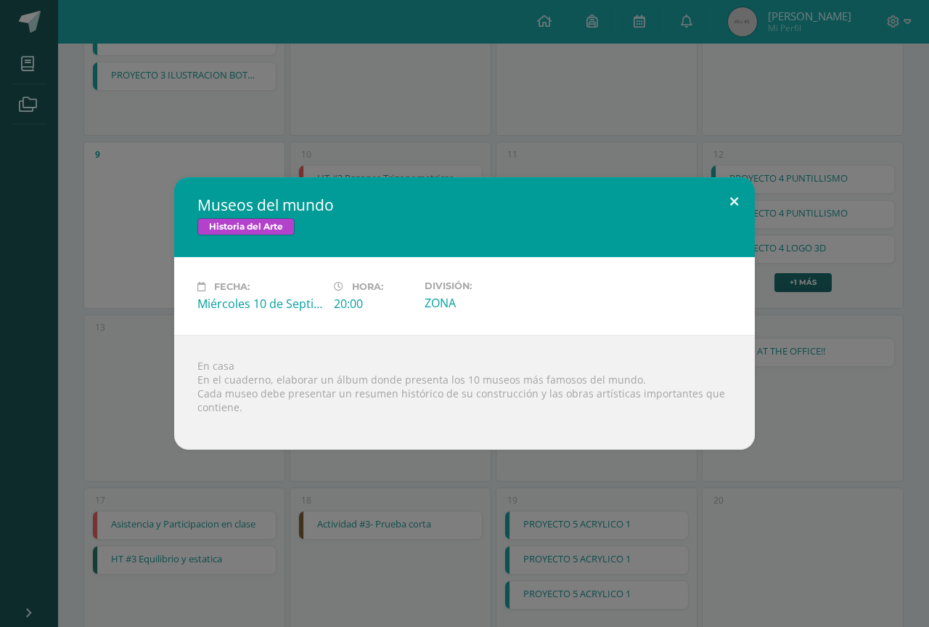
click at [733, 187] on button at bounding box center [734, 201] width 41 height 49
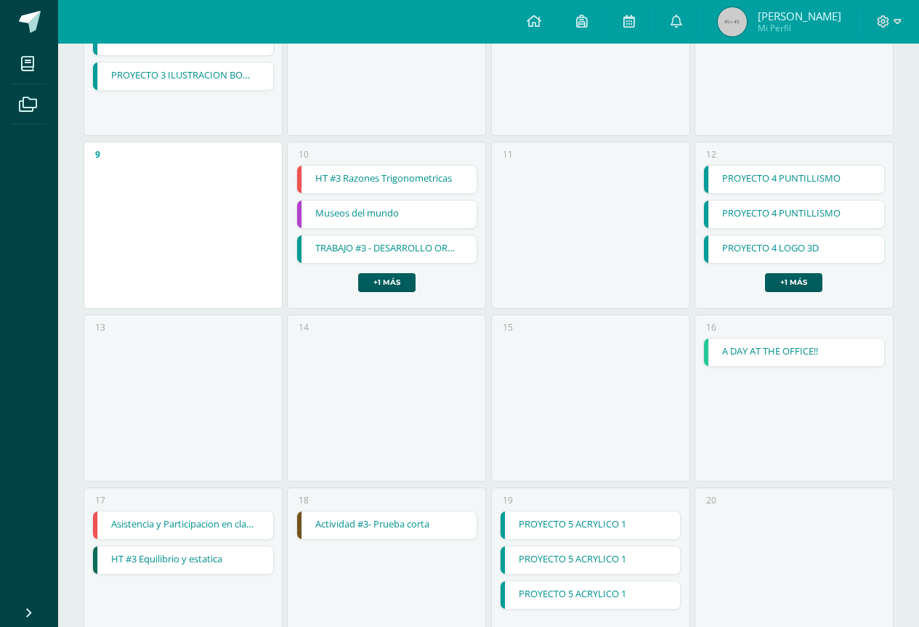
click at [390, 272] on div "HT #3 Razones Trigonometricas HT #3 Razones Trigonometricas Matemática Cargando…" at bounding box center [387, 228] width 182 height 127
click at [382, 275] on link "+1 más" at bounding box center [386, 282] width 57 height 19
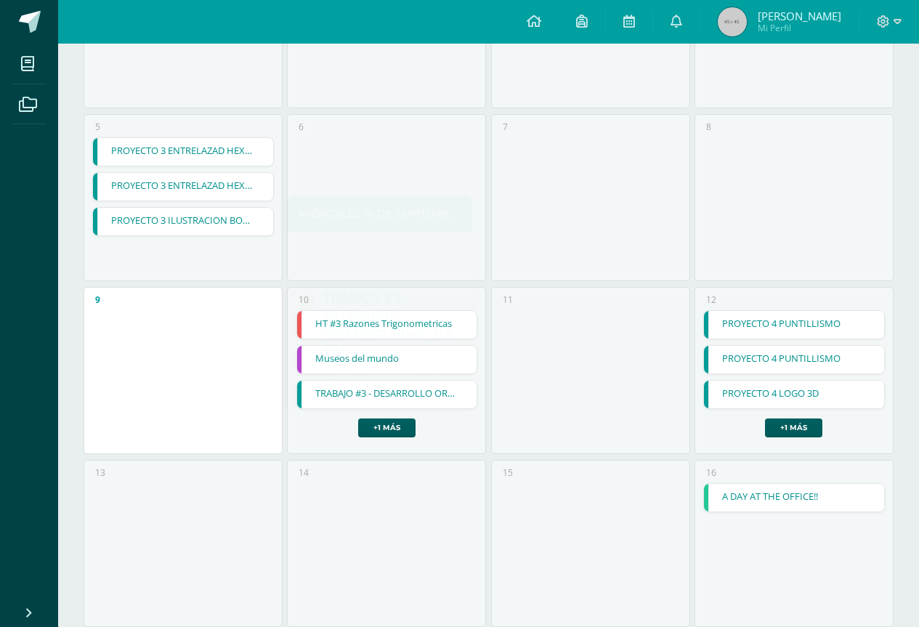
click at [602, 298] on div "11" at bounding box center [590, 370] width 199 height 167
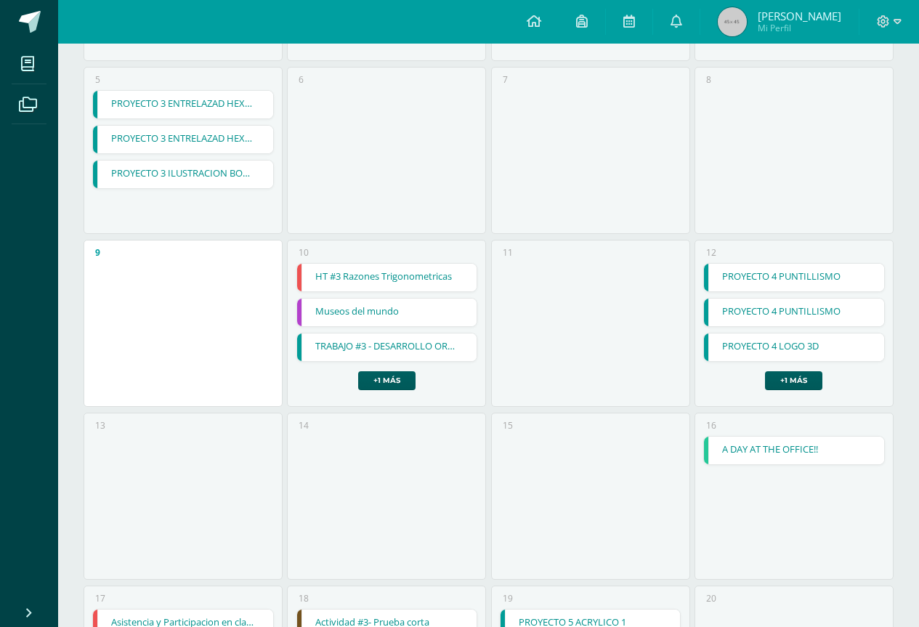
scroll to position [349, 0]
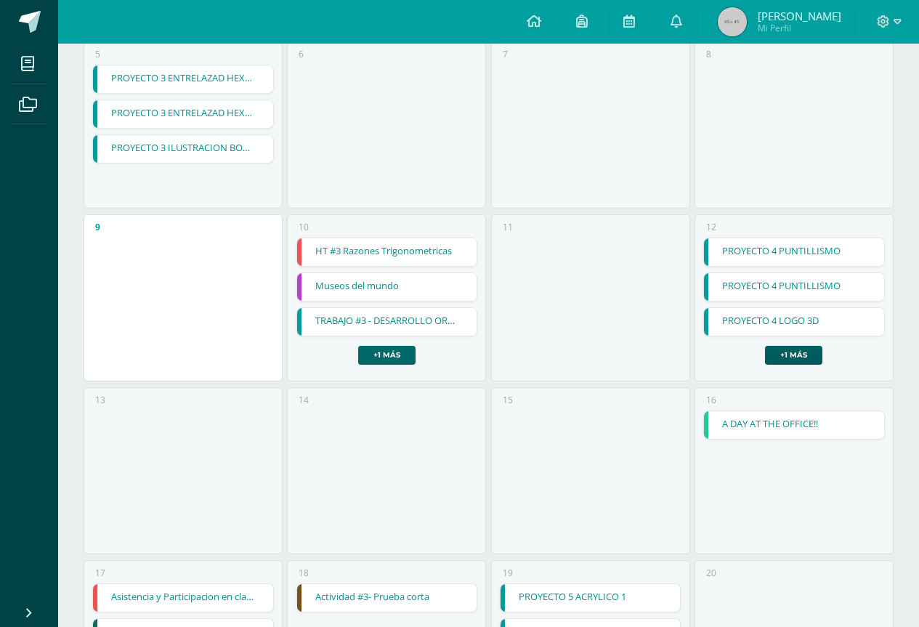
click at [394, 348] on link "+1 más" at bounding box center [386, 355] width 57 height 19
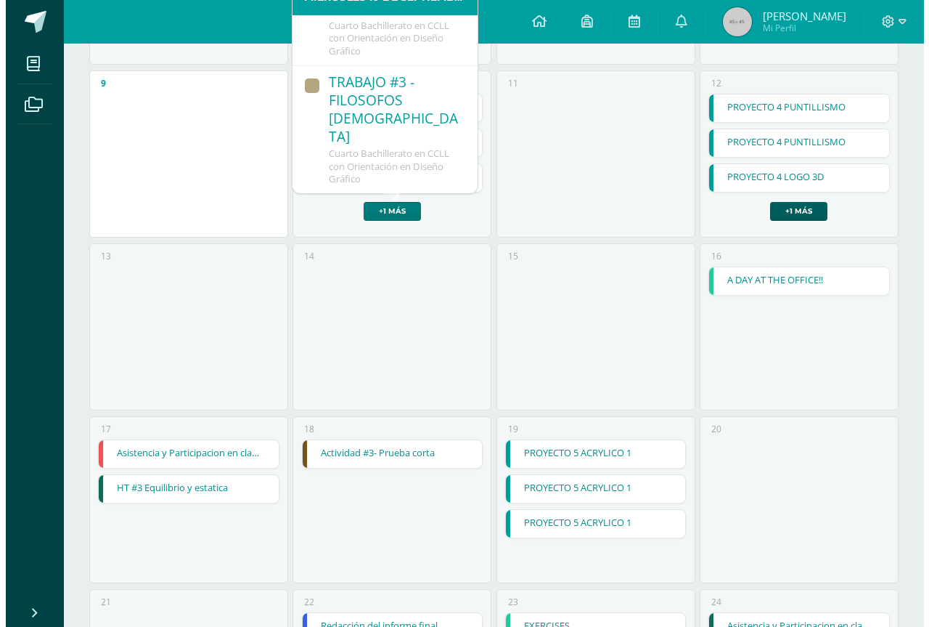
scroll to position [494, 0]
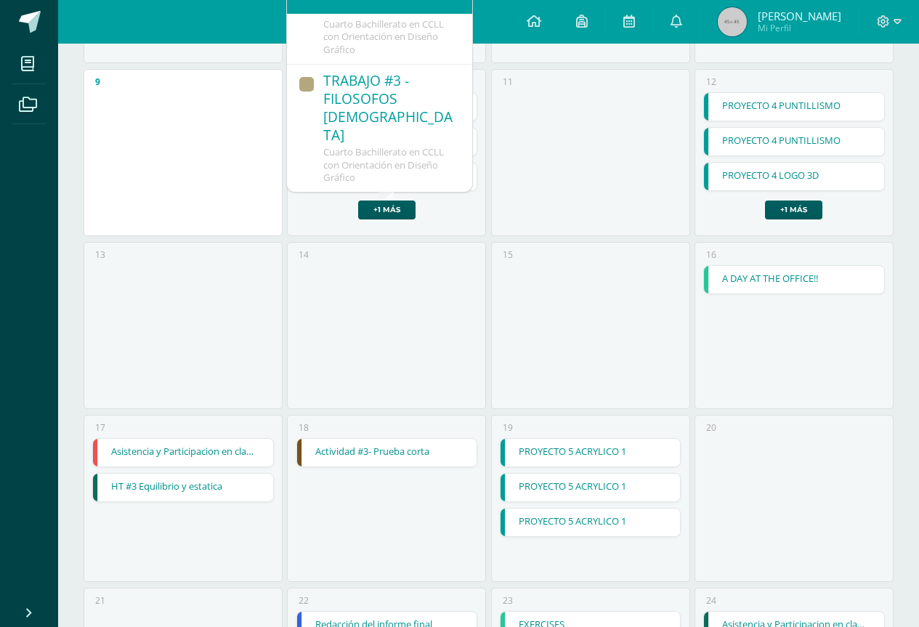
click at [366, 115] on div "TRABAJO #3 - FILOSOFOS GUATEMALTECOS" at bounding box center [390, 109] width 134 height 74
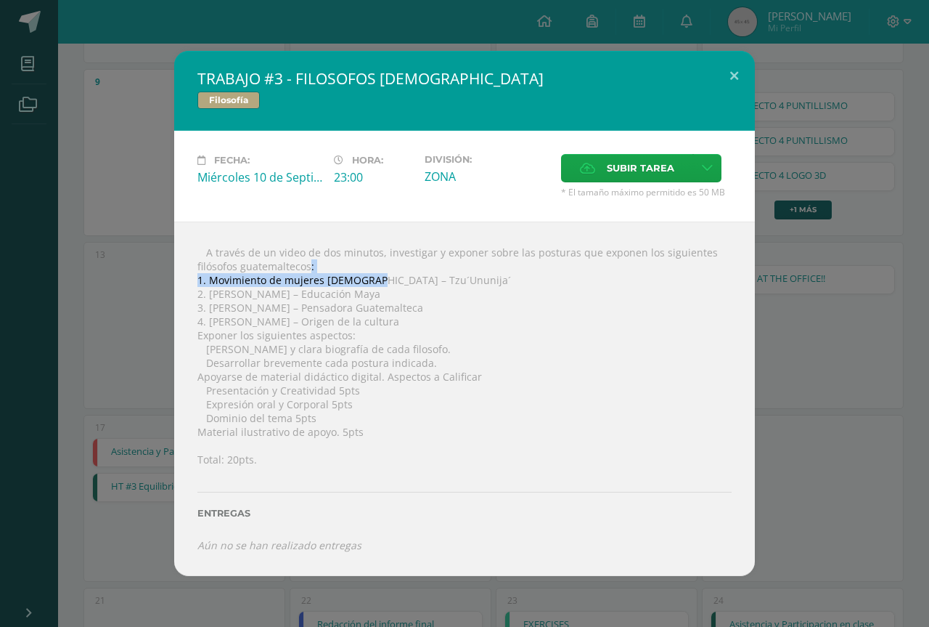
drag, startPoint x: 367, startPoint y: 283, endPoint x: 290, endPoint y: 271, distance: 78.0
click at [290, 271] on div " A través de un video de dos minutos, investigar y exponer sobre las posturas …" at bounding box center [464, 398] width 581 height 354
click at [467, 280] on div " A través de un video de dos minutos, investigar y exponer sobre las posturas …" at bounding box center [464, 398] width 581 height 354
drag, startPoint x: 436, startPoint y: 281, endPoint x: 208, endPoint y: 280, distance: 228.0
click at [208, 280] on div " A través de un video de dos minutos, investigar y exponer sobre las posturas …" at bounding box center [464, 398] width 581 height 354
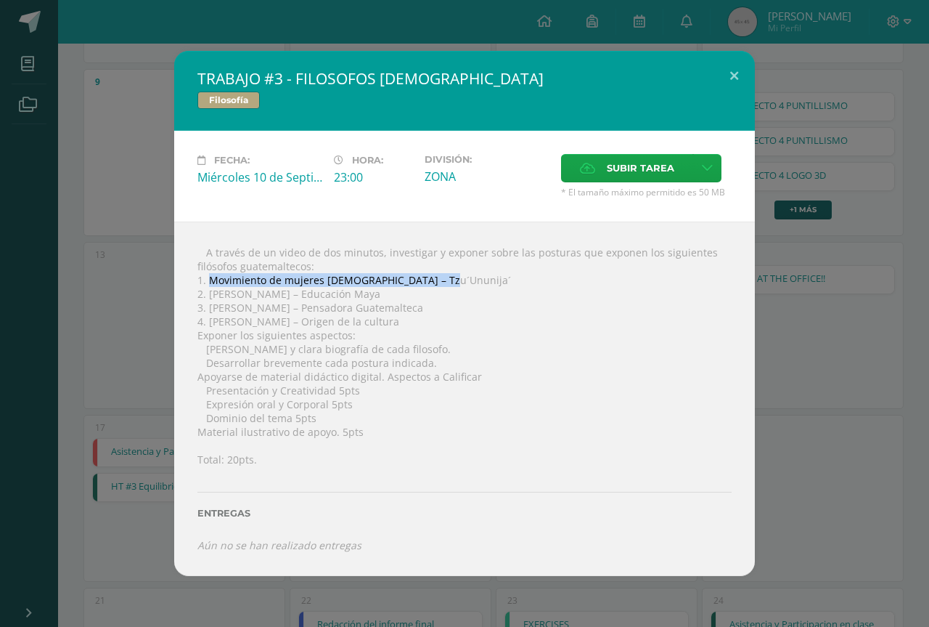
copy div "Movimiento de mujeres indígenas – Tzu´Ununija"
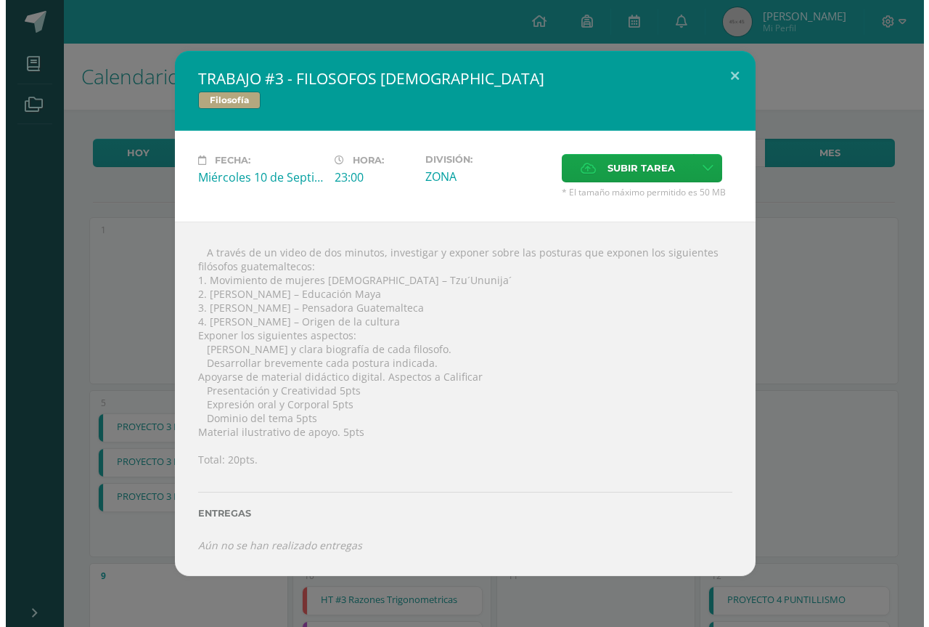
scroll to position [494, 0]
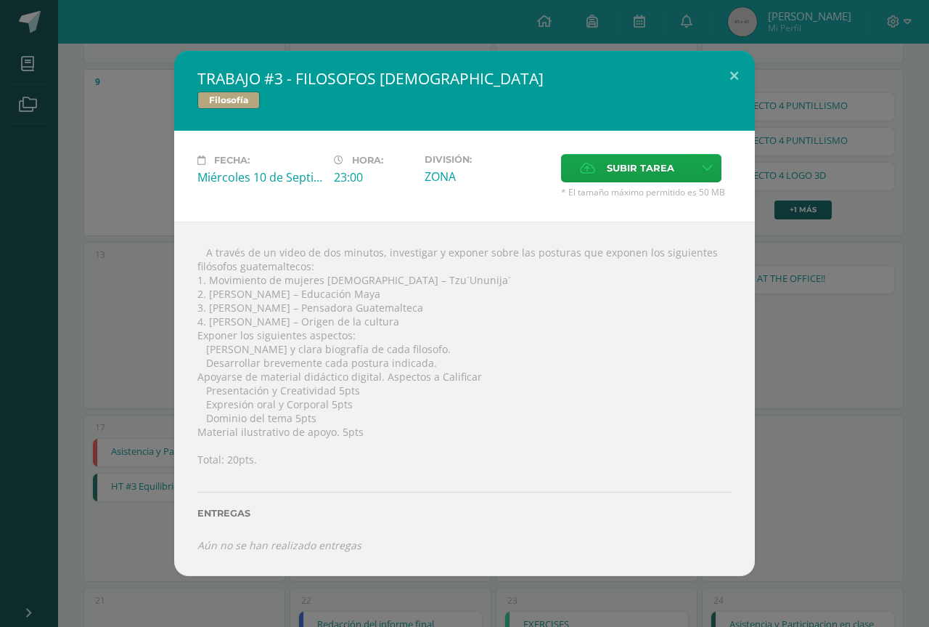
click at [417, 298] on div " A través de un video de dos minutos, investigar y exponer sobre las posturas …" at bounding box center [464, 398] width 581 height 354
drag, startPoint x: 378, startPoint y: 297, endPoint x: 211, endPoint y: 294, distance: 166.3
click at [211, 294] on div " A través de un video de dos minutos, investigar y exponer sobre las posturas …" at bounding box center [464, 398] width 581 height 354
drag, startPoint x: 422, startPoint y: 290, endPoint x: 413, endPoint y: 290, distance: 8.7
click at [421, 290] on div " A través de un video de dos minutos, investigar y exponer sobre las posturas …" at bounding box center [464, 398] width 581 height 354
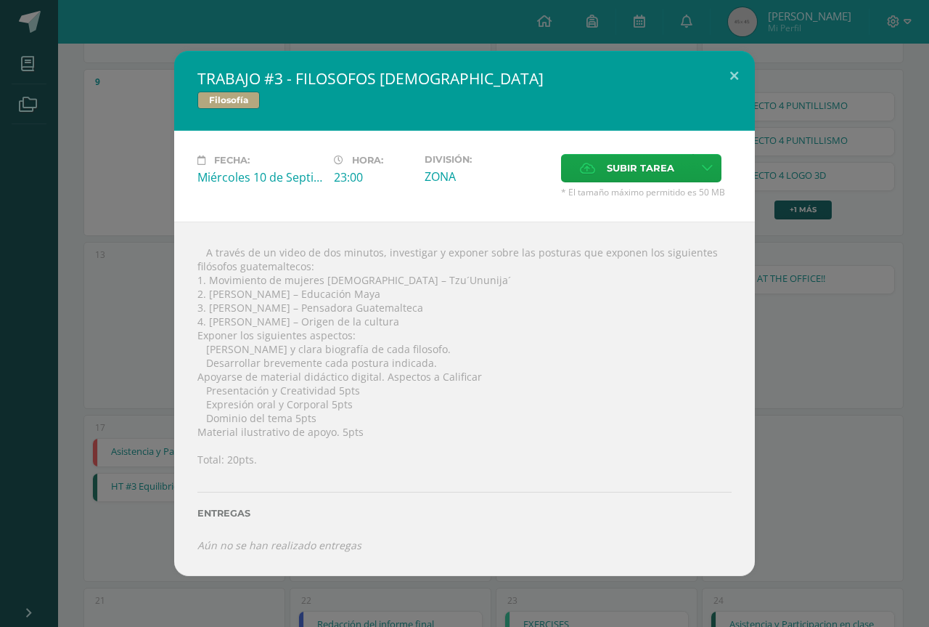
click at [370, 289] on div " A través de un video de dos minutos, investigar y exponer sobre las posturas …" at bounding box center [464, 398] width 581 height 354
click at [379, 293] on div " A través de un video de dos minutos, investigar y exponer sobre las posturas …" at bounding box center [464, 398] width 581 height 354
drag, startPoint x: 378, startPoint y: 295, endPoint x: 208, endPoint y: 292, distance: 169.9
click at [208, 292] on div " A través de un video de dos minutos, investigar y exponer sobre las posturas …" at bounding box center [464, 398] width 581 height 354
copy div "Javier Crisostomo – Educación Maya"
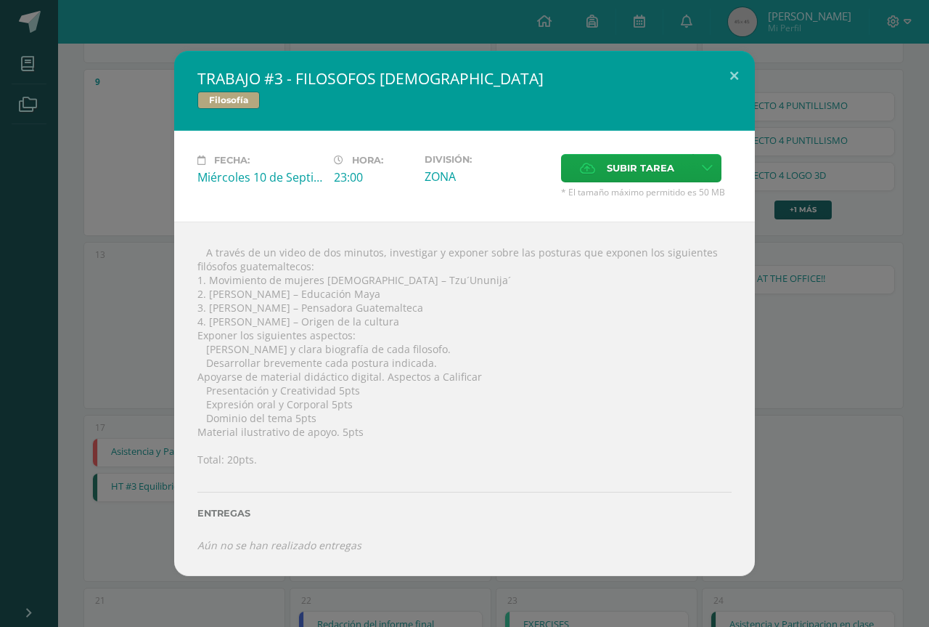
click at [384, 428] on div " A través de un video de dos minutos, investigar y exponer sobre las posturas …" at bounding box center [464, 398] width 581 height 354
drag, startPoint x: 393, startPoint y: 322, endPoint x: 208, endPoint y: 321, distance: 185.2
click at [208, 321] on div " A través de un video de dos minutos, investigar y exponer sobre las posturas …" at bounding box center [464, 398] width 581 height 354
copy div "José Mata Gavidia – Origen de la cultur"
click at [393, 125] on div "TRABAJO #3 - FILOSOFOS GUATEMALTECOS Filosofía" at bounding box center [464, 91] width 581 height 80
